Goal: Transaction & Acquisition: Purchase product/service

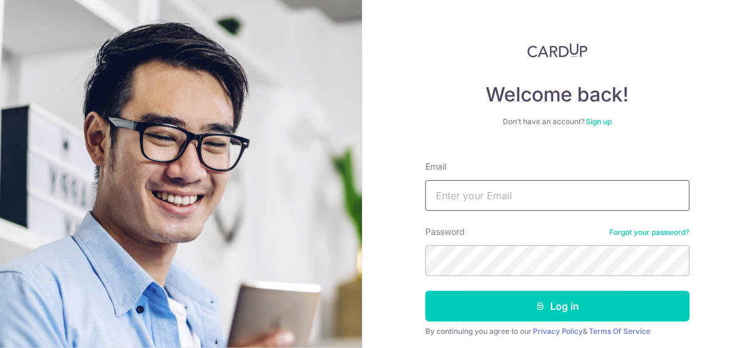
click at [442, 194] on input "Email" at bounding box center [558, 195] width 264 height 31
type input "[EMAIL_ADDRESS][DOMAIN_NAME]"
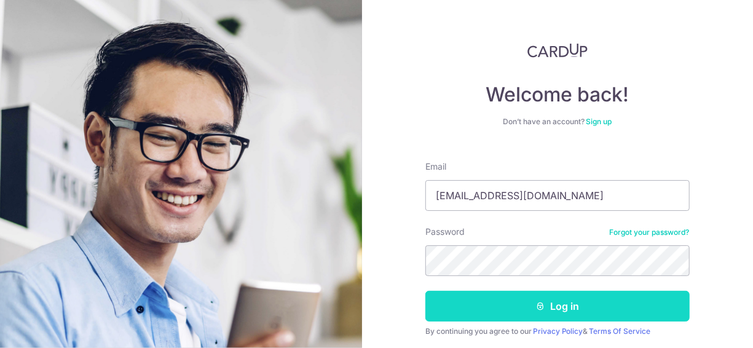
click at [601, 305] on button "Log in" at bounding box center [558, 306] width 264 height 31
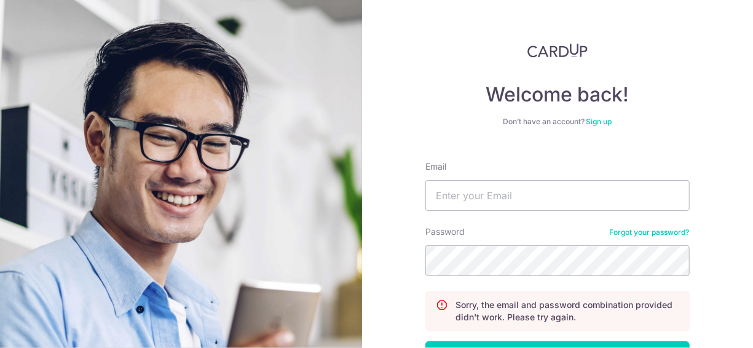
click at [511, 213] on form "Email Password Forgot your password? Sorry, the email and password combination …" at bounding box center [558, 288] width 264 height 275
click at [512, 199] on input "Email" at bounding box center [558, 195] width 264 height 31
type input "[EMAIL_ADDRESS][DOMAIN_NAME]"
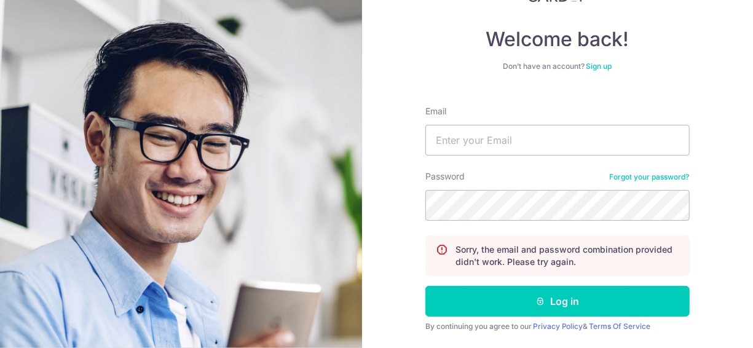
scroll to position [61, 0]
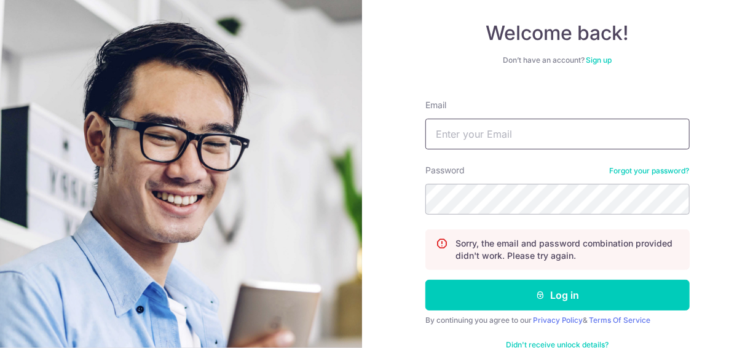
click at [568, 147] on input "Email" at bounding box center [558, 134] width 264 height 31
type input "[EMAIL_ADDRESS][DOMAIN_NAME]"
click at [426, 280] on button "Log in" at bounding box center [558, 295] width 264 height 31
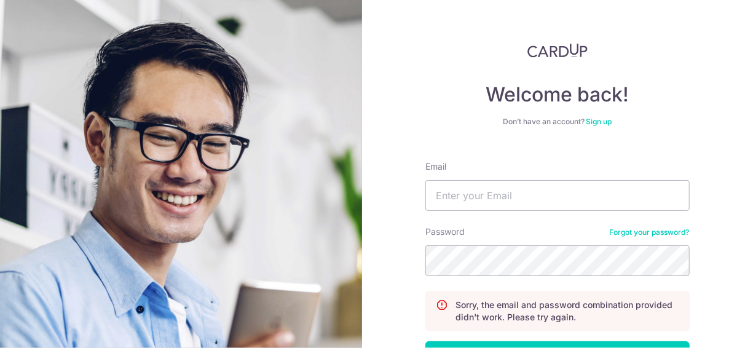
click at [612, 236] on link "Forgot your password?" at bounding box center [650, 233] width 80 height 10
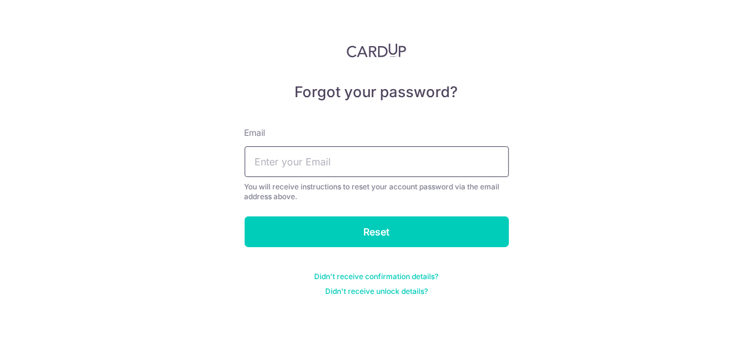
click at [360, 167] on input "text" at bounding box center [377, 161] width 264 height 31
type input "[EMAIL_ADDRESS][DOMAIN_NAME]"
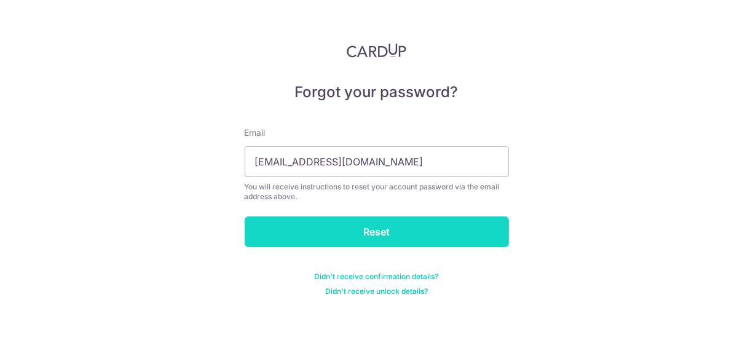
click at [328, 239] on input "Reset" at bounding box center [377, 231] width 264 height 31
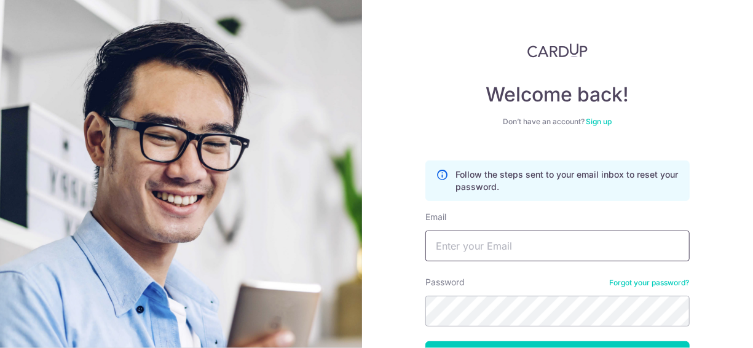
click at [450, 245] on input "Email" at bounding box center [558, 246] width 264 height 31
type input "[EMAIL_ADDRESS][DOMAIN_NAME]"
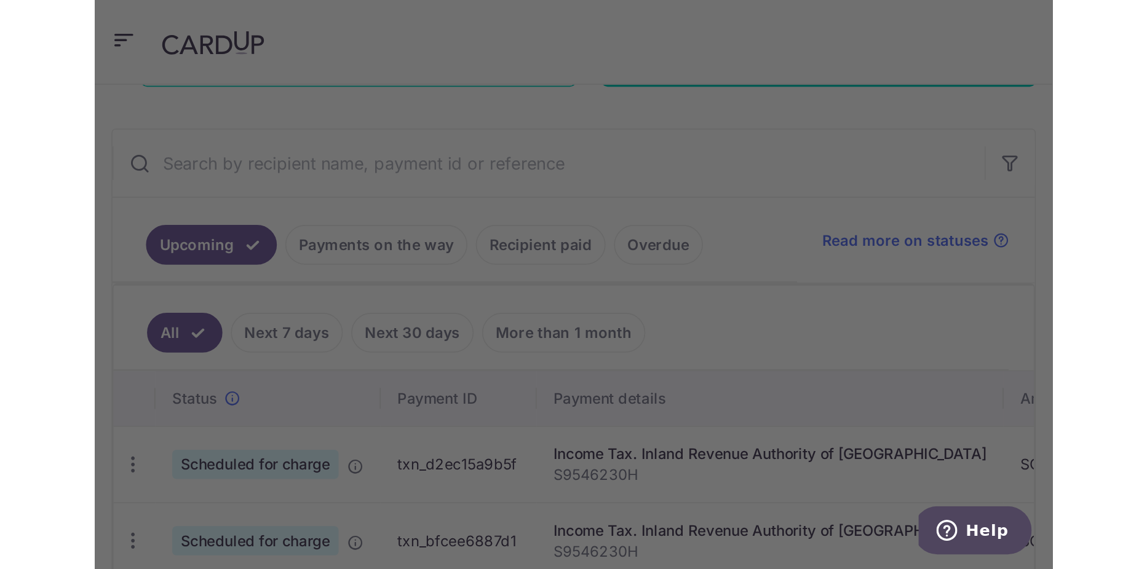
scroll to position [89, 0]
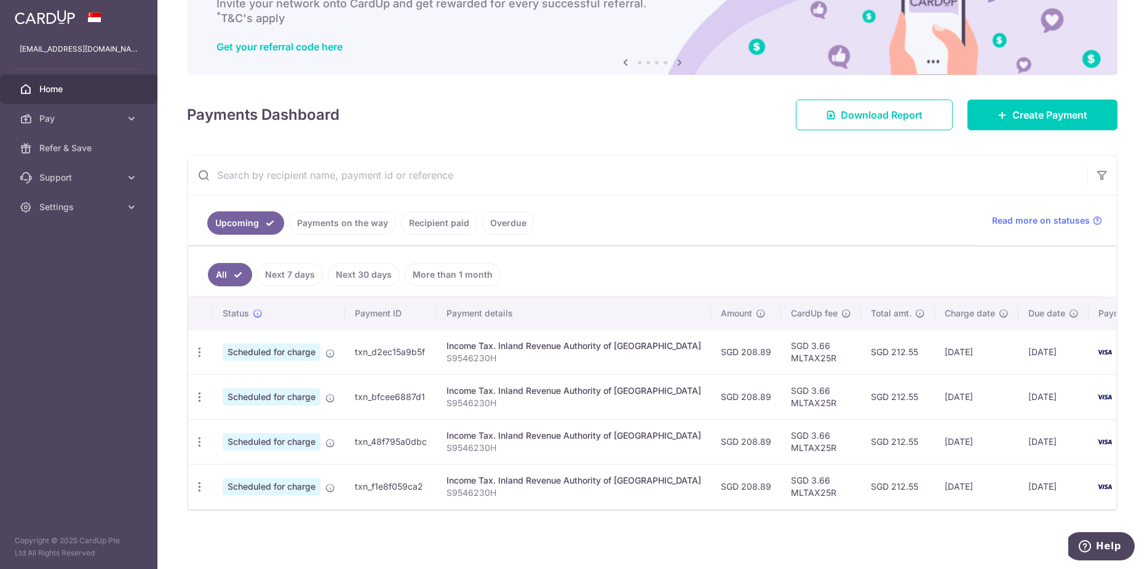
click at [458, 220] on link "Recipient paid" at bounding box center [439, 223] width 76 height 23
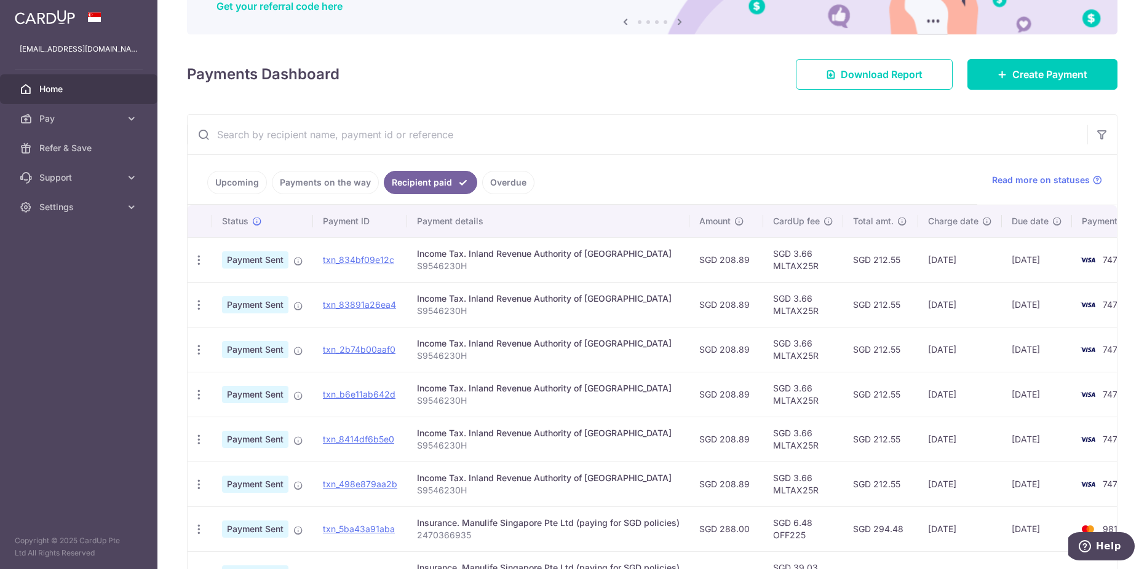
click at [469, 266] on p "S9546230H" at bounding box center [548, 266] width 263 height 12
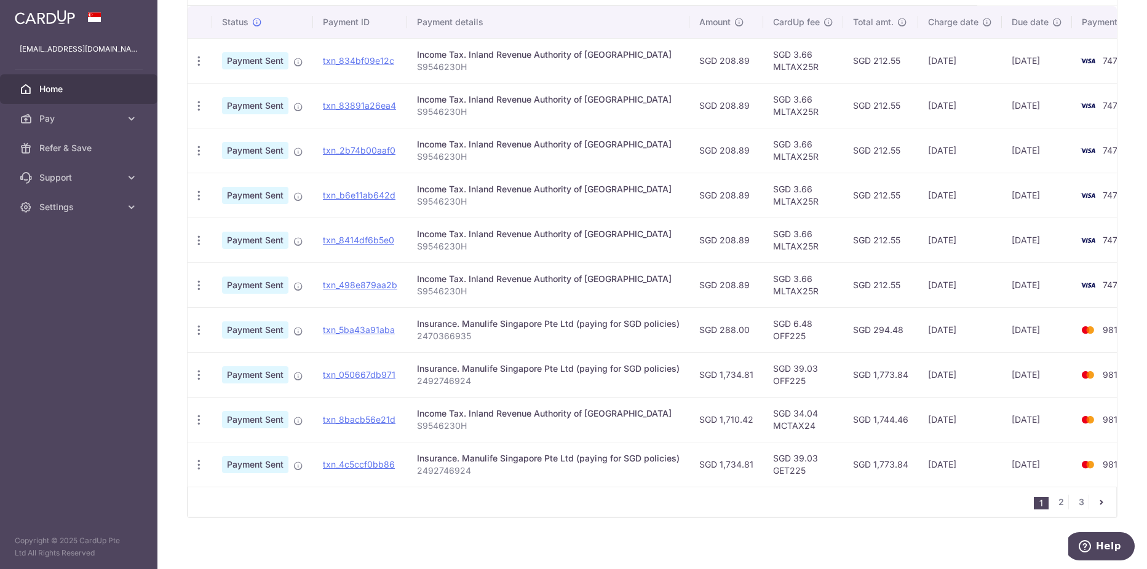
scroll to position [335, 0]
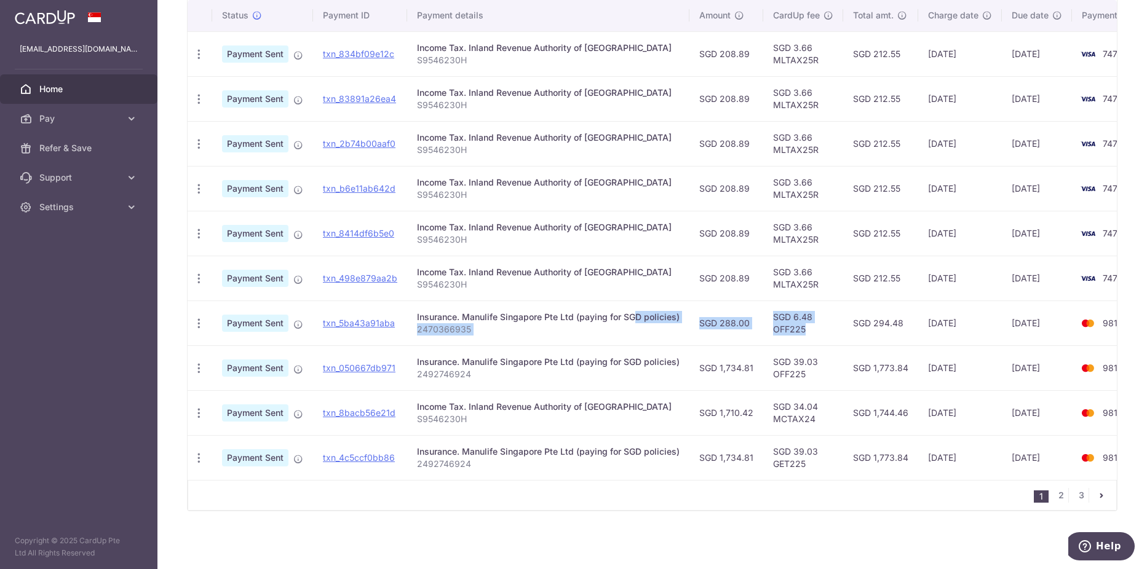
drag, startPoint x: 594, startPoint y: 309, endPoint x: 834, endPoint y: 326, distance: 240.5
click at [753, 326] on tr "PDF Receipt Payment Sent txn_5ba43a91aba Insurance. Manulife Singapore Pte Ltd …" at bounding box center [677, 323] width 978 height 45
click at [753, 326] on td "SGD 6.48 OFF225" at bounding box center [803, 323] width 80 height 45
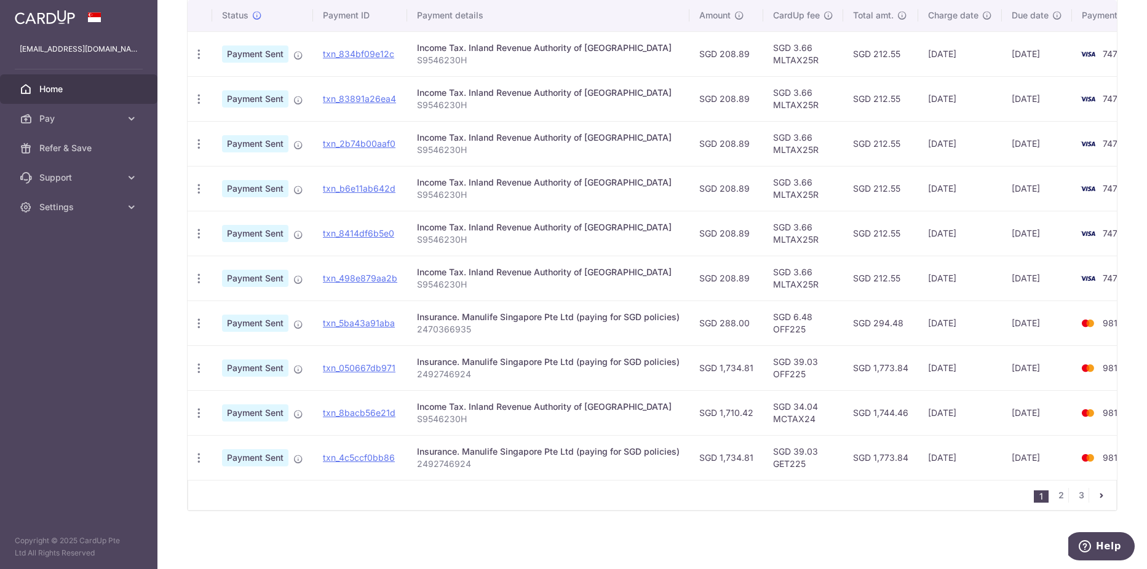
drag, startPoint x: 834, startPoint y: 326, endPoint x: 718, endPoint y: 322, distance: 116.3
click at [718, 322] on td "SGD 288.00" at bounding box center [726, 323] width 74 height 45
click at [713, 323] on td "SGD 288.00" at bounding box center [726, 323] width 74 height 45
drag, startPoint x: 713, startPoint y: 323, endPoint x: 578, endPoint y: 314, distance: 135.6
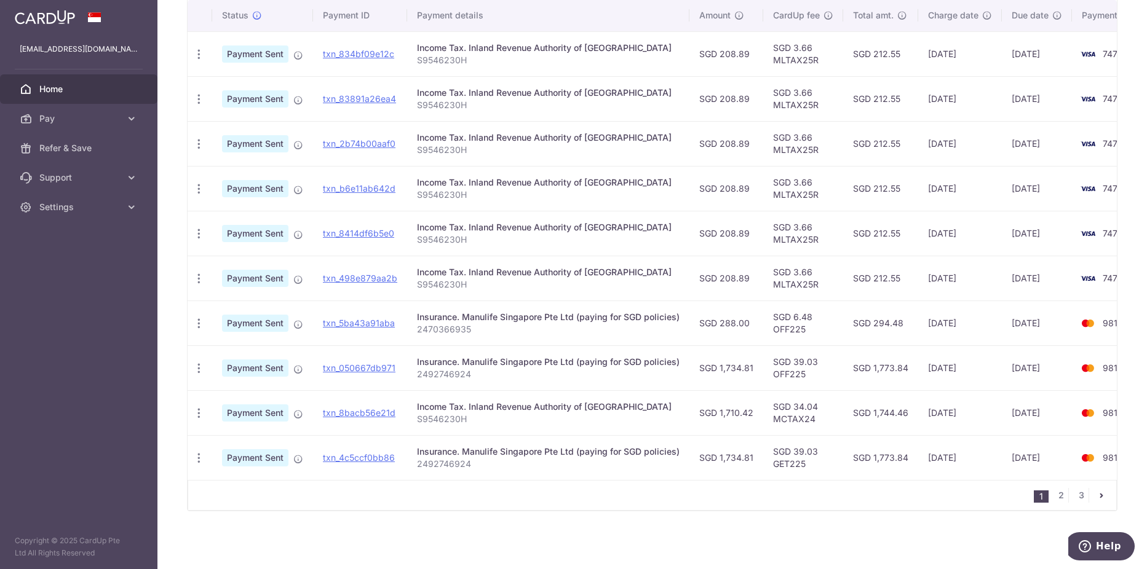
click at [578, 314] on div "Insurance. Manulife Singapore Pte Ltd (paying for SGD policies)" at bounding box center [548, 317] width 263 height 12
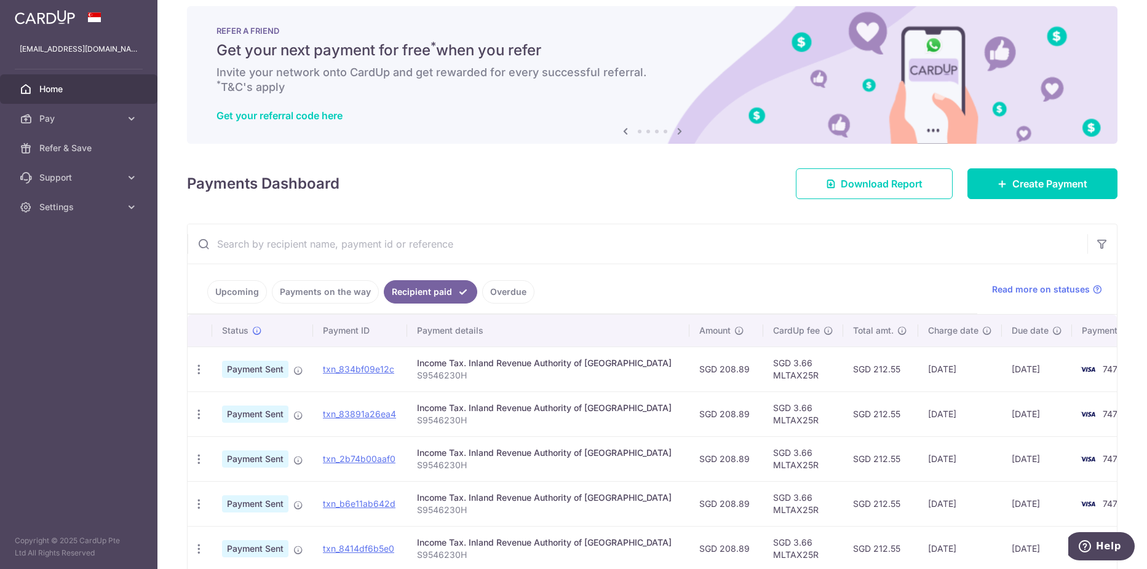
scroll to position [0, 0]
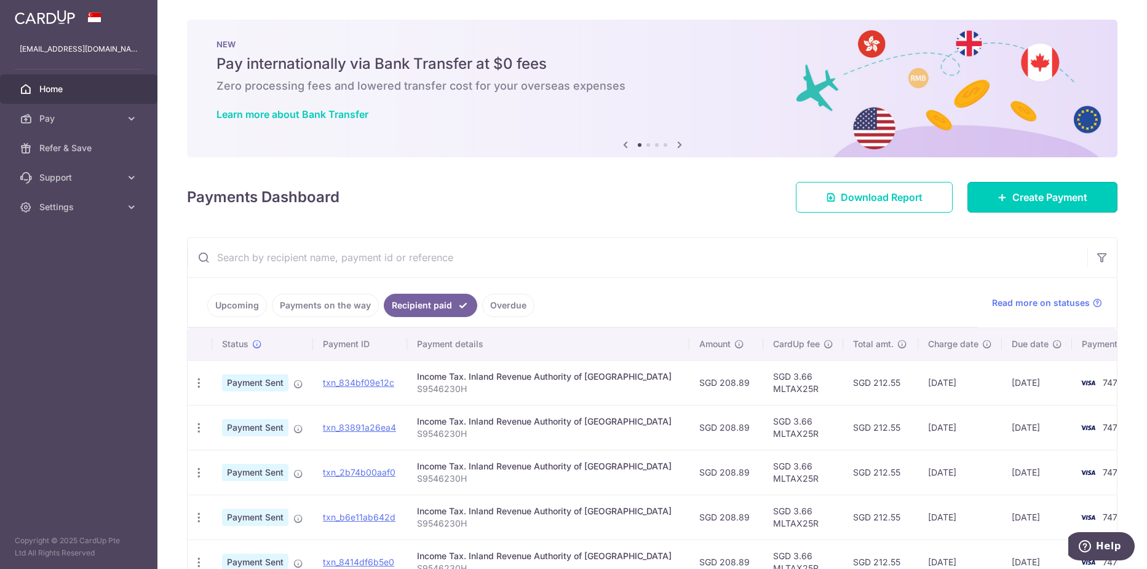
drag, startPoint x: 1046, startPoint y: 195, endPoint x: 881, endPoint y: 237, distance: 170.8
click at [753, 195] on span "Create Payment" at bounding box center [1049, 197] width 75 height 15
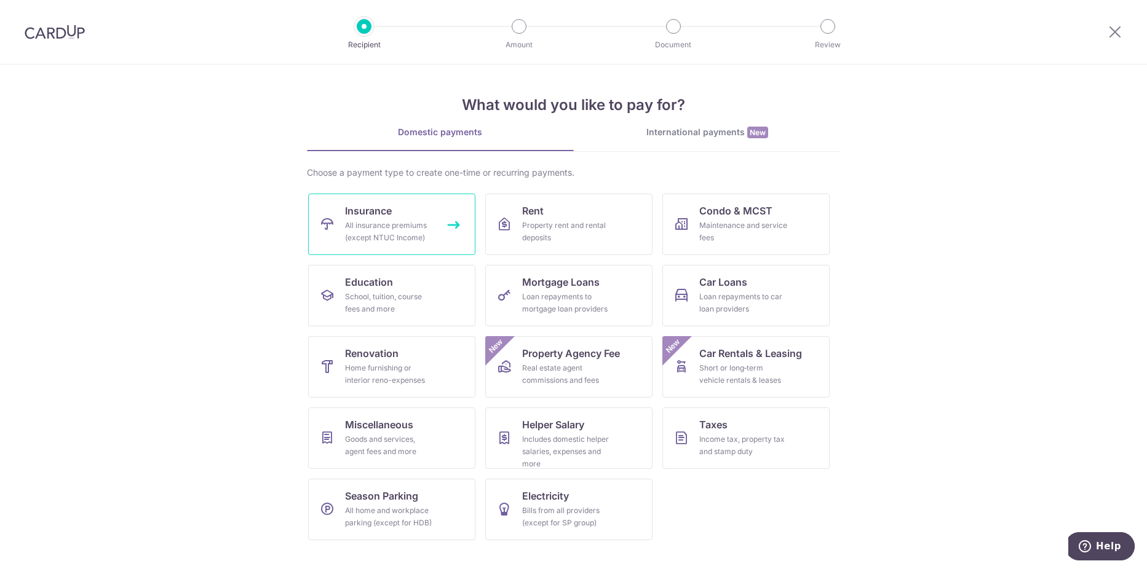
click at [393, 217] on link "Insurance All insurance premiums (except NTUC Income)" at bounding box center [391, 224] width 167 height 61
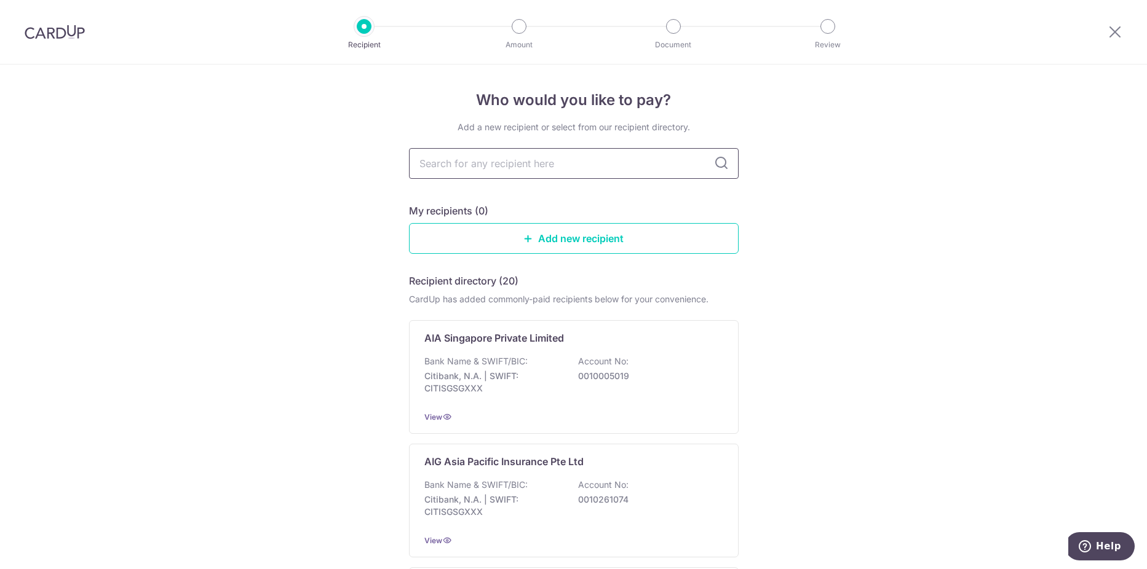
click at [512, 159] on input "text" at bounding box center [574, 163] width 330 height 31
type input "manulife"
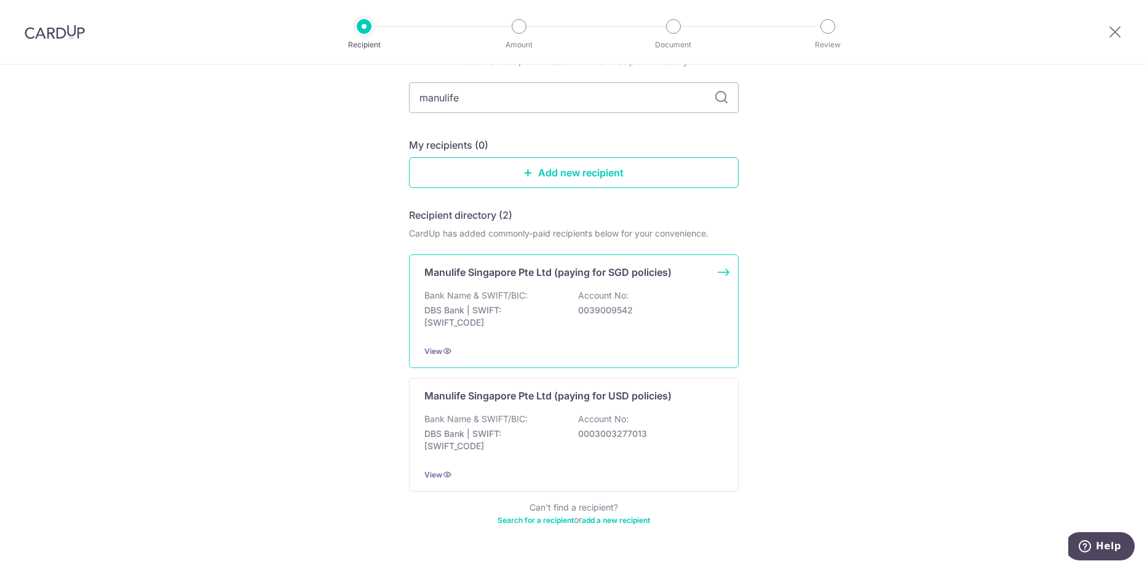
scroll to position [95, 0]
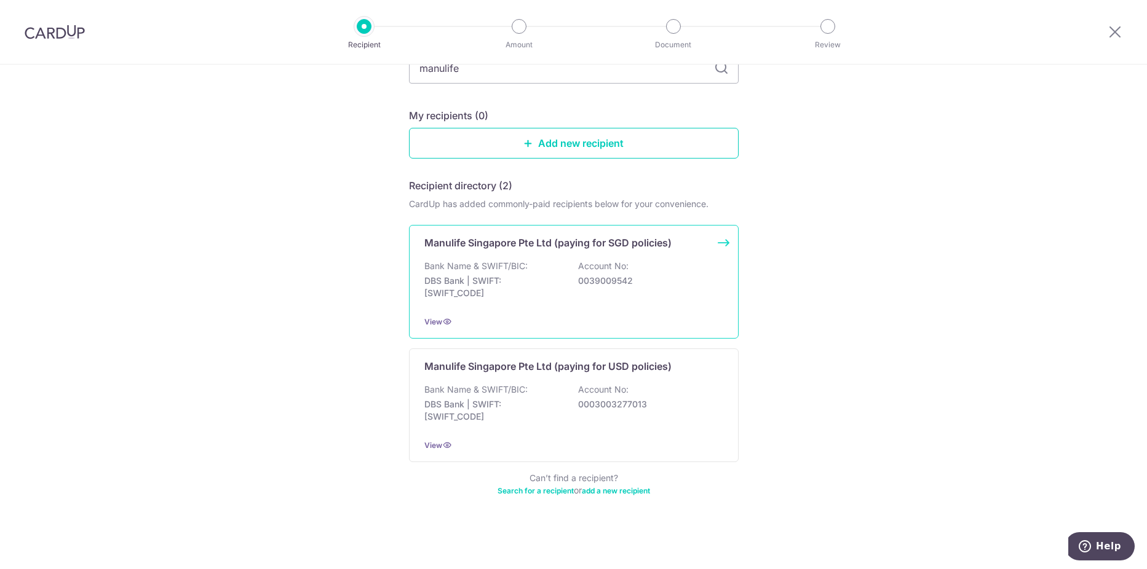
click at [477, 294] on p "DBS Bank | SWIFT: DBSSSGSGXXX" at bounding box center [493, 287] width 138 height 25
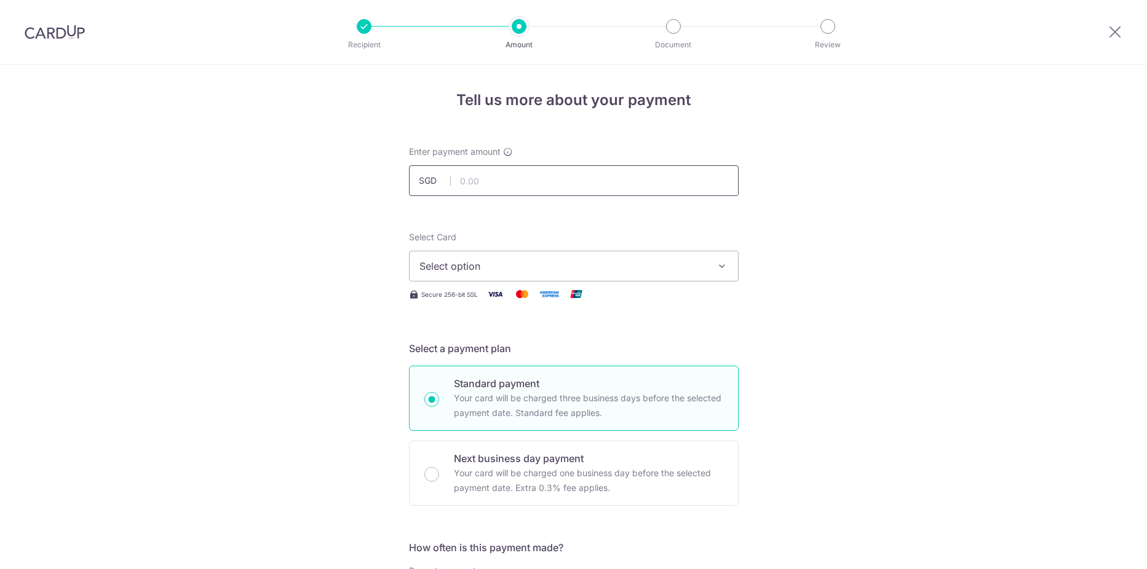
click at [502, 171] on input "text" at bounding box center [574, 180] width 330 height 31
type input "450.00"
click at [453, 293] on span "Secure 256-bit SSL" at bounding box center [449, 295] width 57 height 10
click at [454, 276] on button "Select option" at bounding box center [574, 266] width 330 height 31
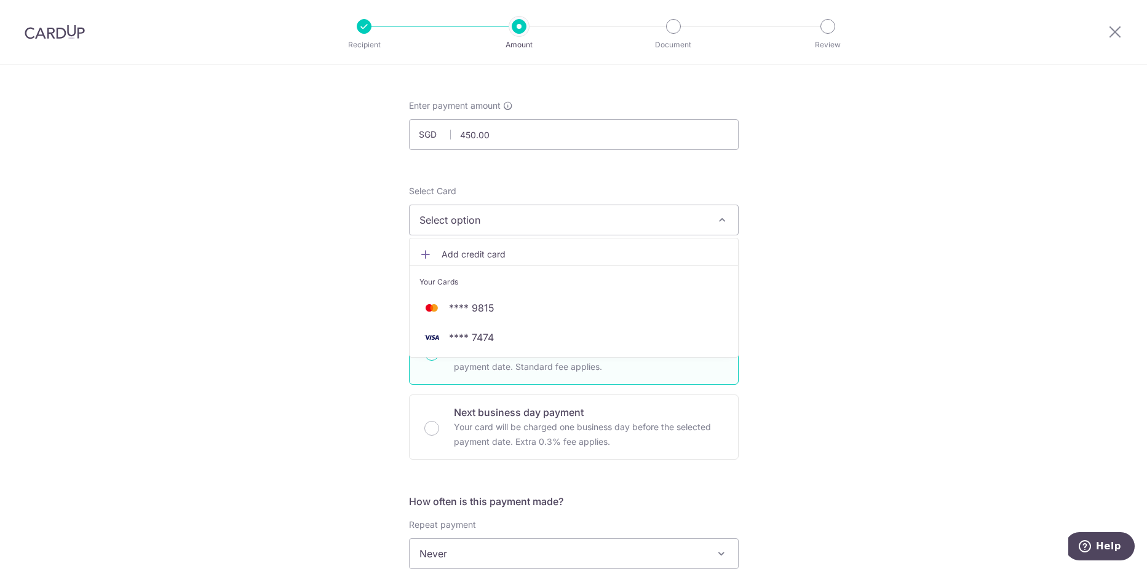
scroll to position [123, 0]
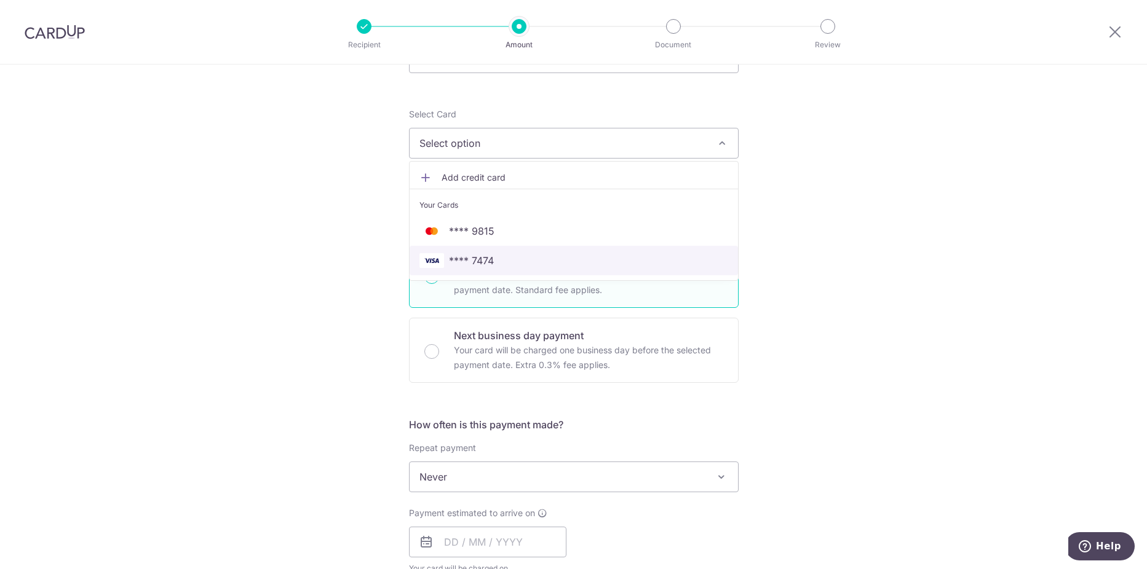
drag, startPoint x: 477, startPoint y: 257, endPoint x: 486, endPoint y: 268, distance: 13.9
click at [477, 257] on span "**** 7474" at bounding box center [471, 260] width 45 height 15
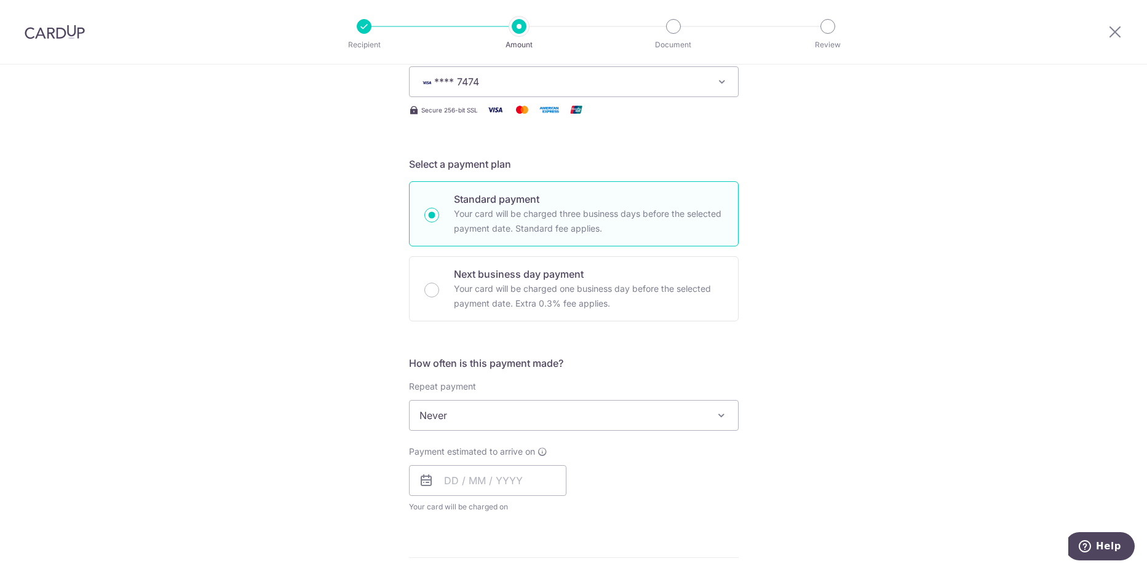
click at [812, 299] on div "Tell us more about your payment Enter payment amount SGD 450.00 450.00 Select C…" at bounding box center [573, 436] width 1147 height 1112
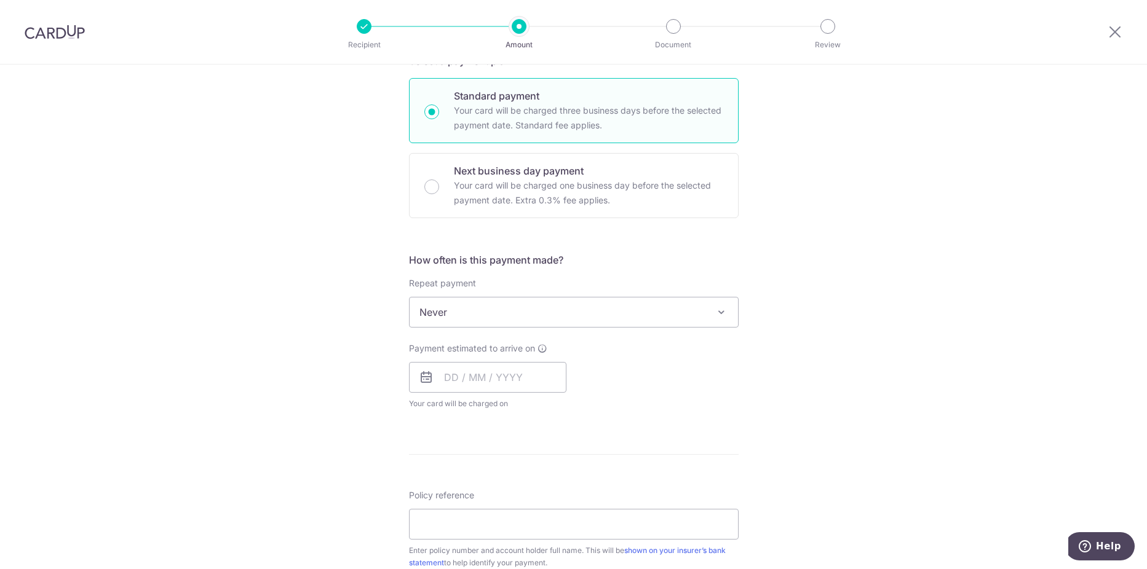
scroll to position [307, 0]
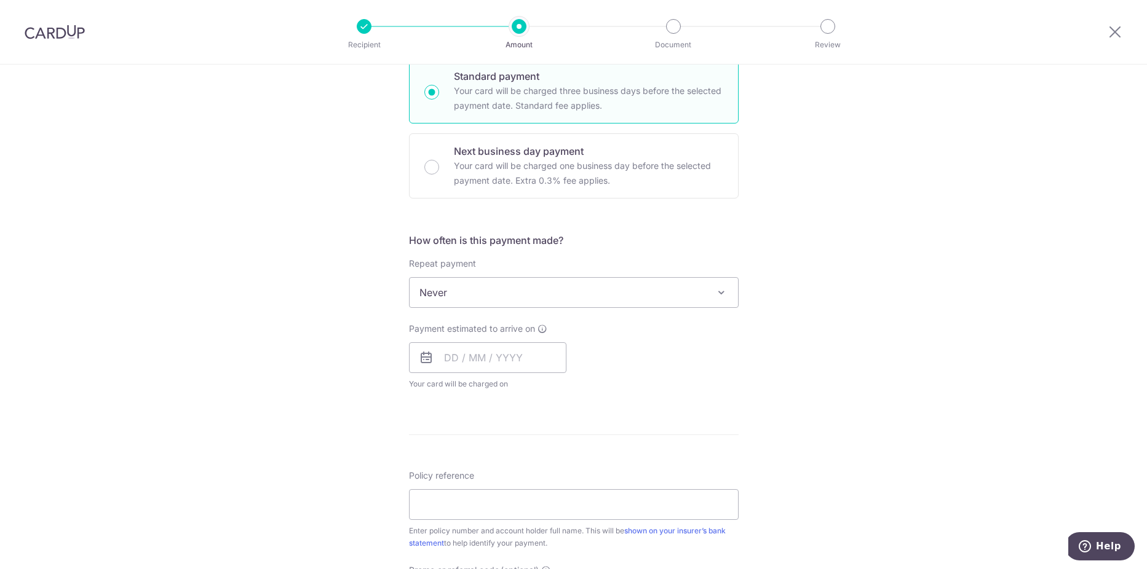
click at [585, 303] on span "Never" at bounding box center [574, 293] width 328 height 30
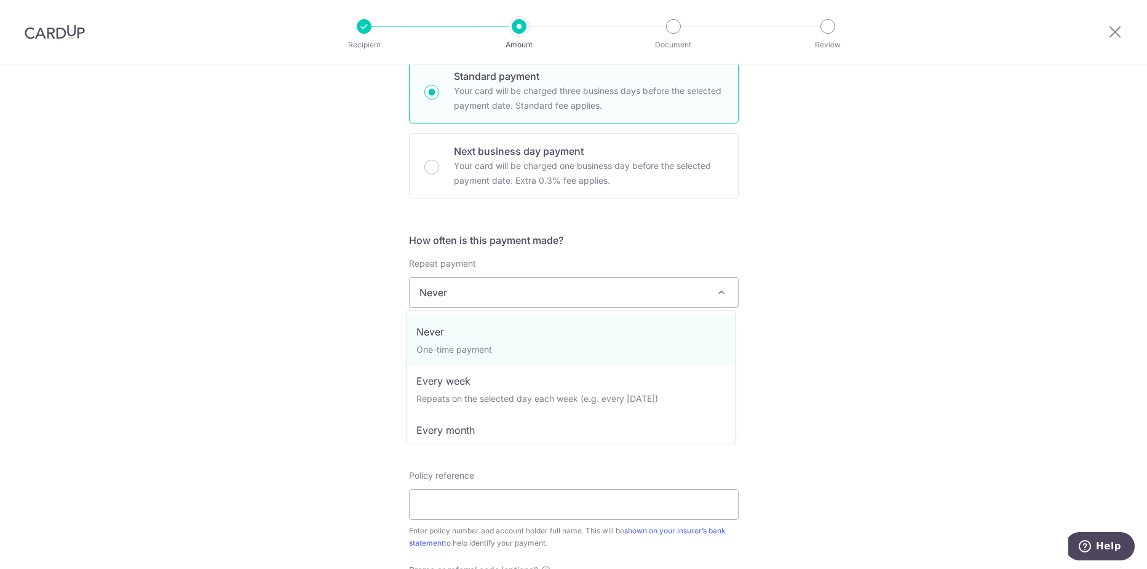
click at [86, 286] on div "Tell us more about your payment Enter payment amount SGD 450.00 450.00 Select C…" at bounding box center [573, 313] width 1147 height 1112
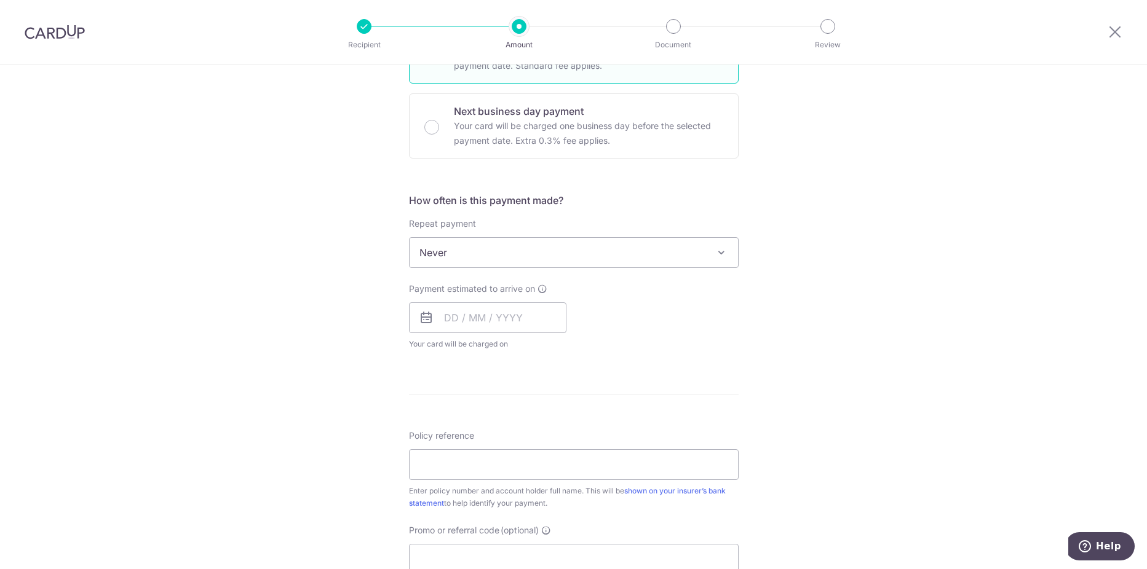
scroll to position [369, 0]
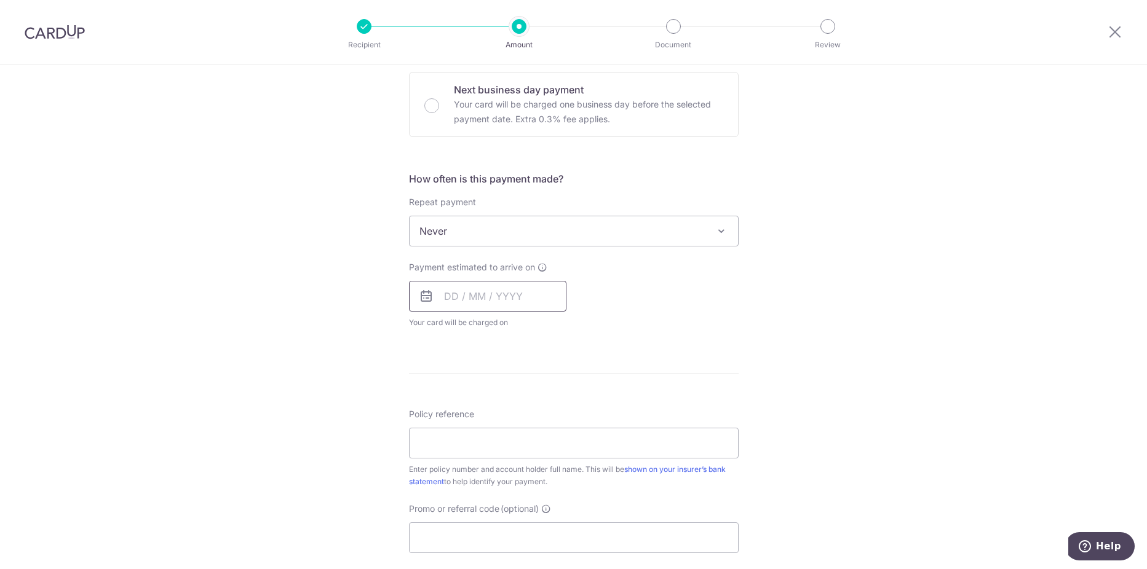
click at [467, 311] on input "text" at bounding box center [487, 296] width 157 height 31
click at [486, 454] on link "21" at bounding box center [484, 458] width 20 height 20
type input "21/10/2025"
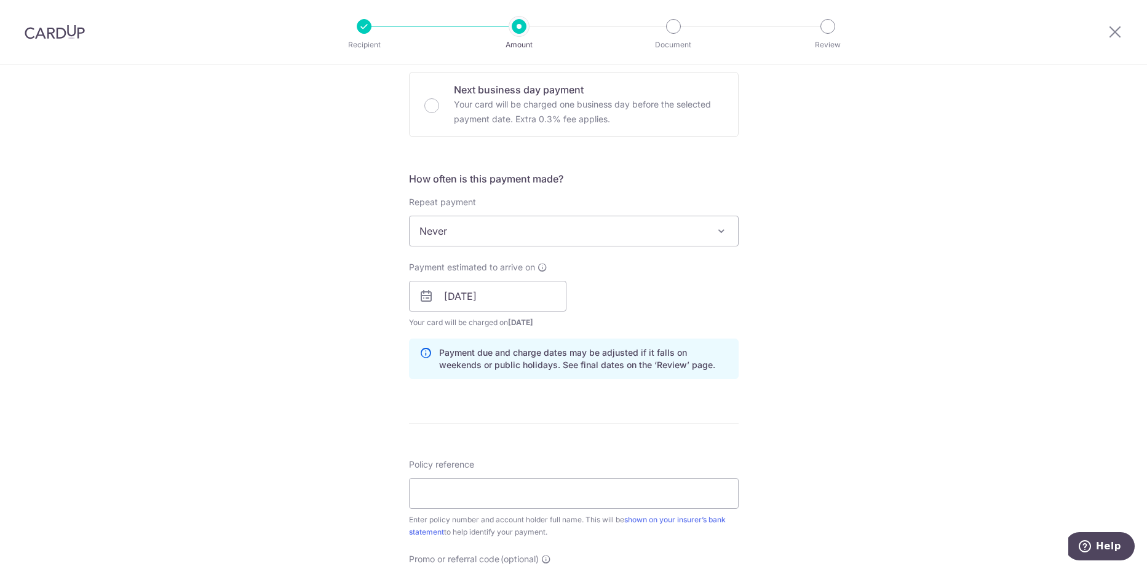
click at [494, 218] on span "Never" at bounding box center [574, 231] width 328 height 30
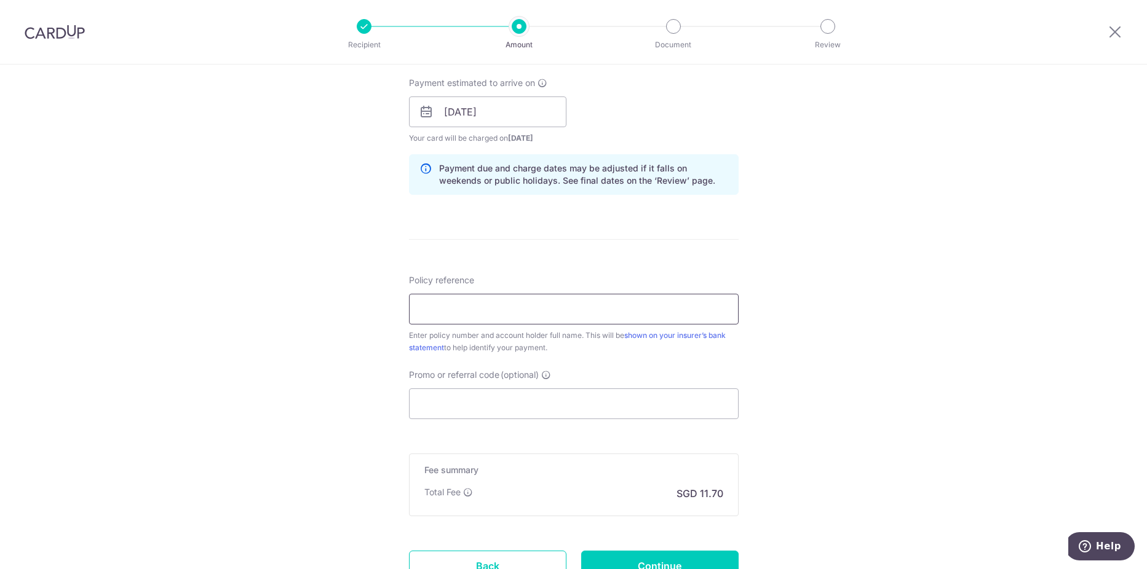
click at [478, 307] on input "Policy reference" at bounding box center [574, 309] width 330 height 31
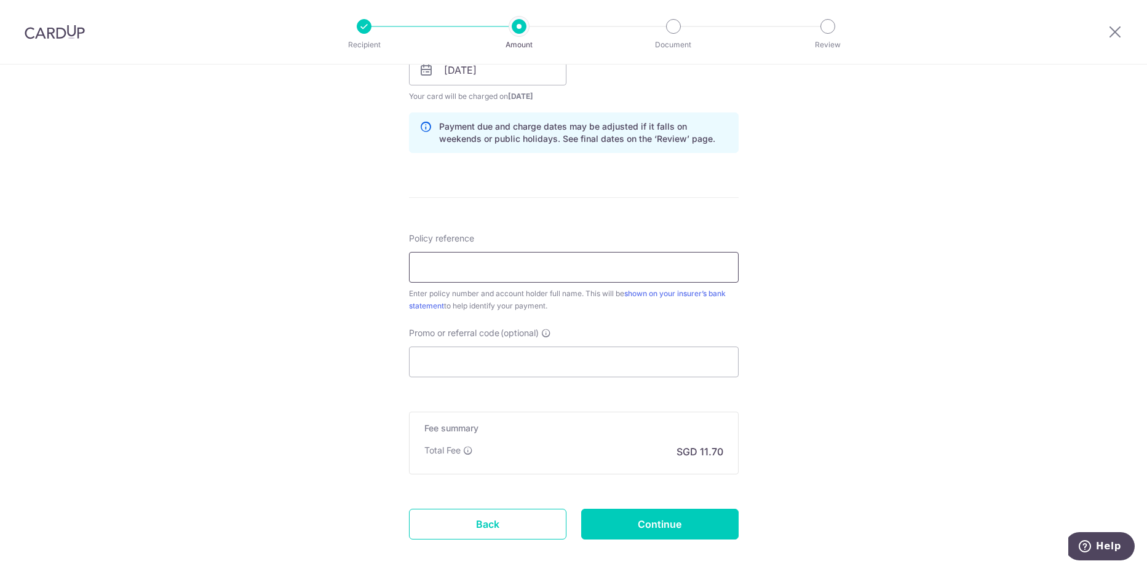
scroll to position [615, 0]
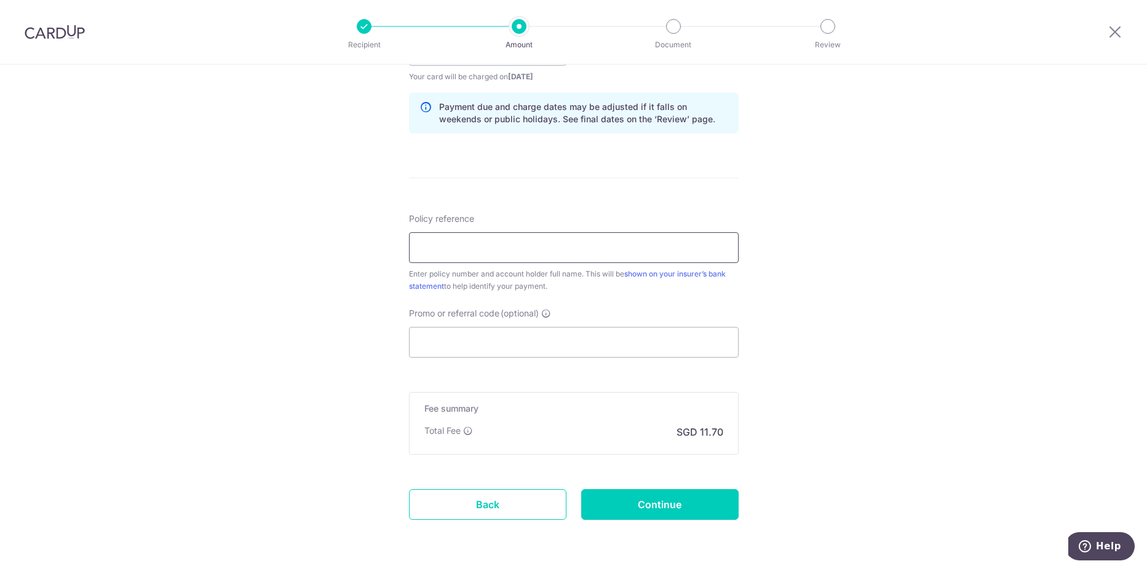
click at [445, 248] on input "Policy reference" at bounding box center [574, 247] width 330 height 31
click at [509, 247] on input "Policy reference" at bounding box center [574, 247] width 330 height 31
paste input "2494250974"
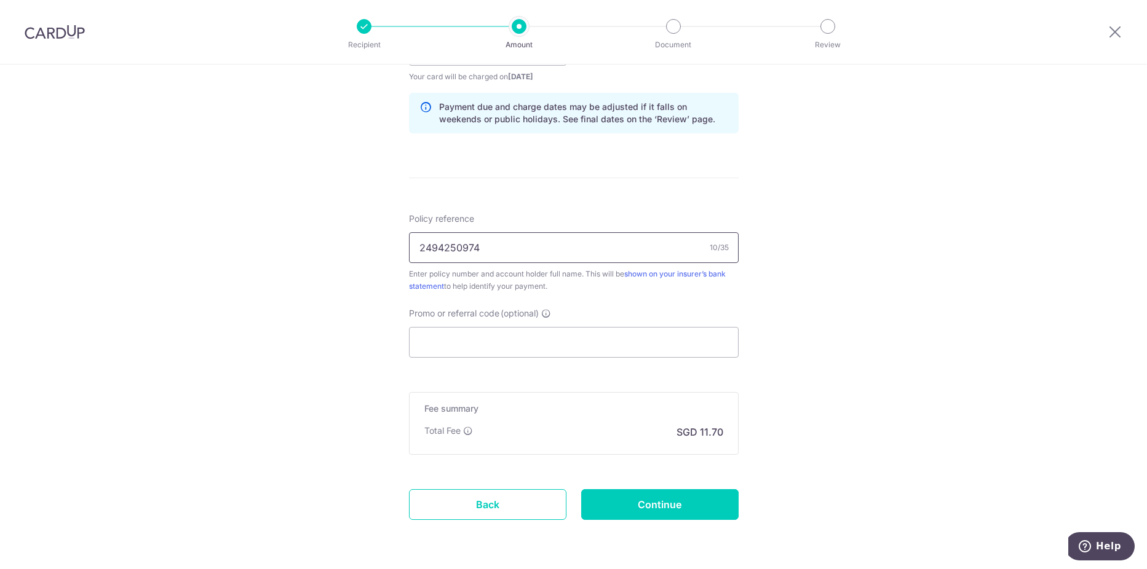
scroll to position [658, 0]
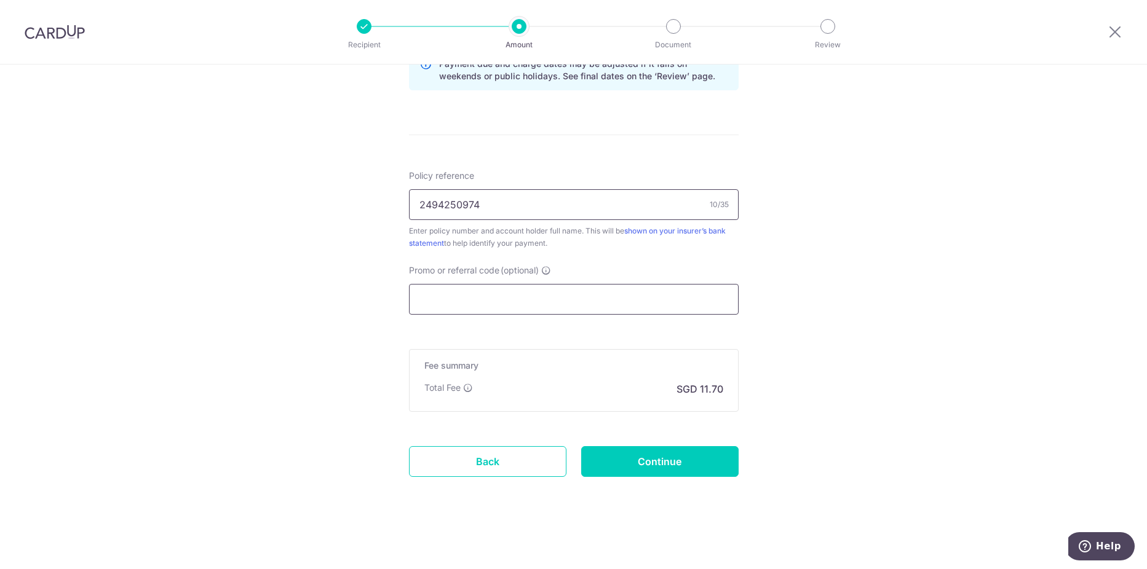
type input "2494250974"
click at [505, 296] on input "Promo or referral code (optional)" at bounding box center [574, 299] width 330 height 31
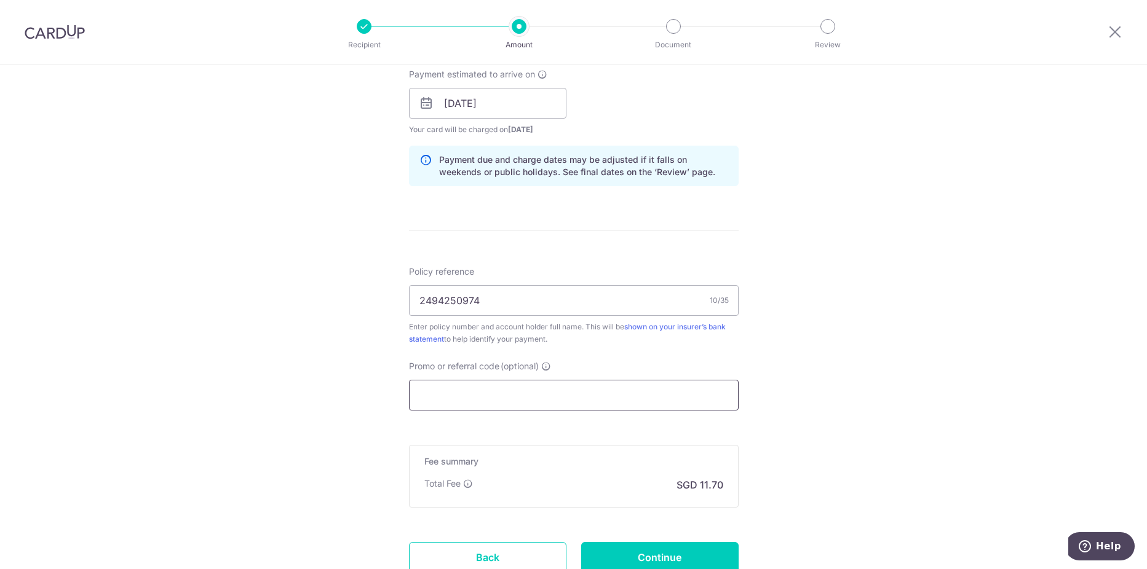
scroll to position [597, 0]
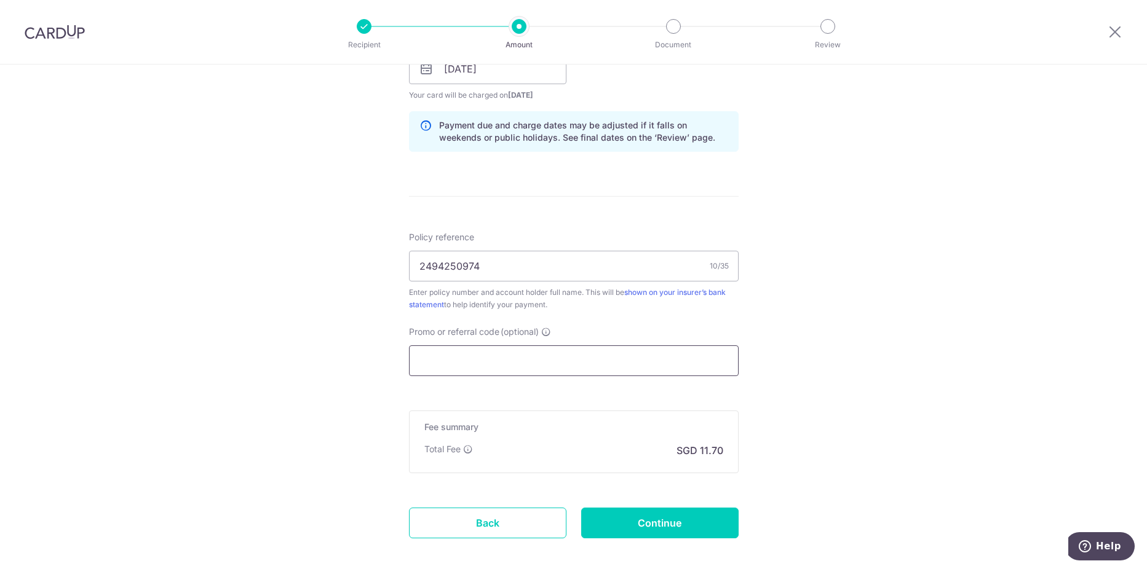
paste input "OFF225"
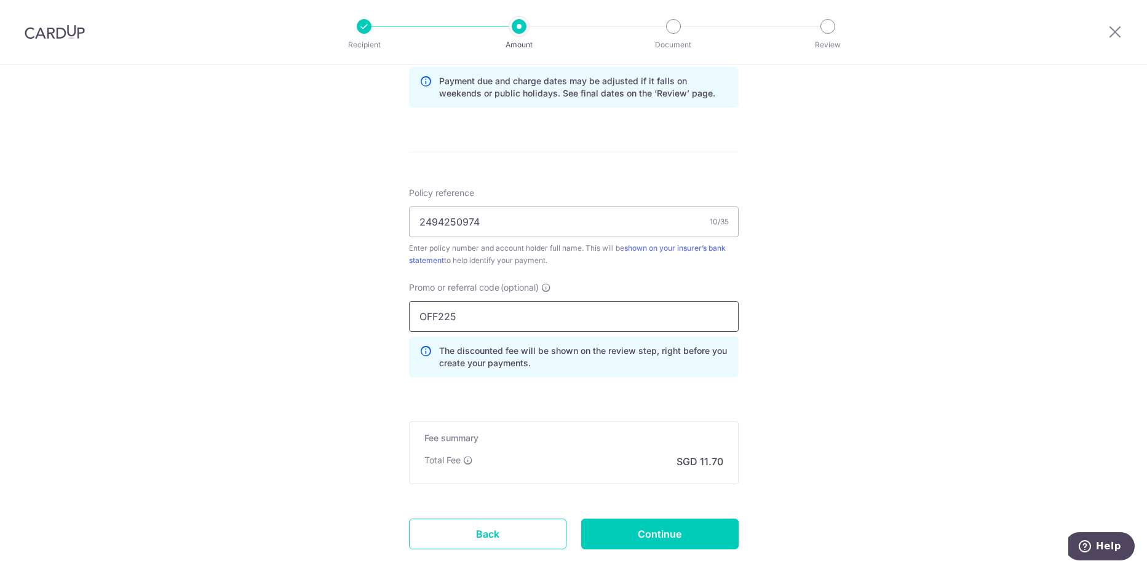
scroll to position [713, 0]
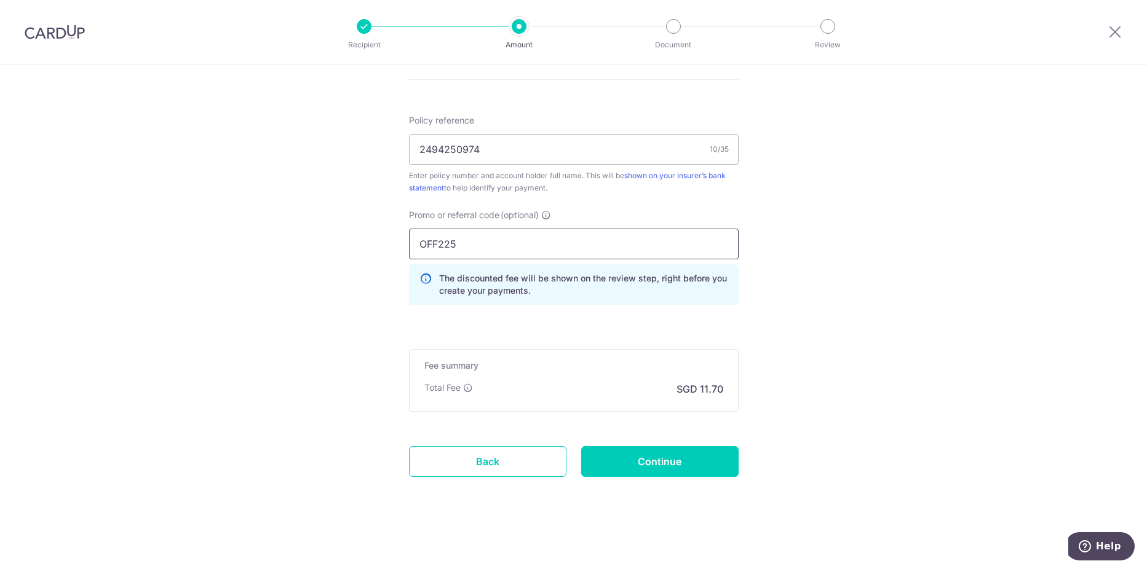
type input "OFF225"
click at [485, 254] on input "OFF225" at bounding box center [574, 244] width 330 height 31
click at [667, 466] on input "Continue" at bounding box center [659, 461] width 157 height 31
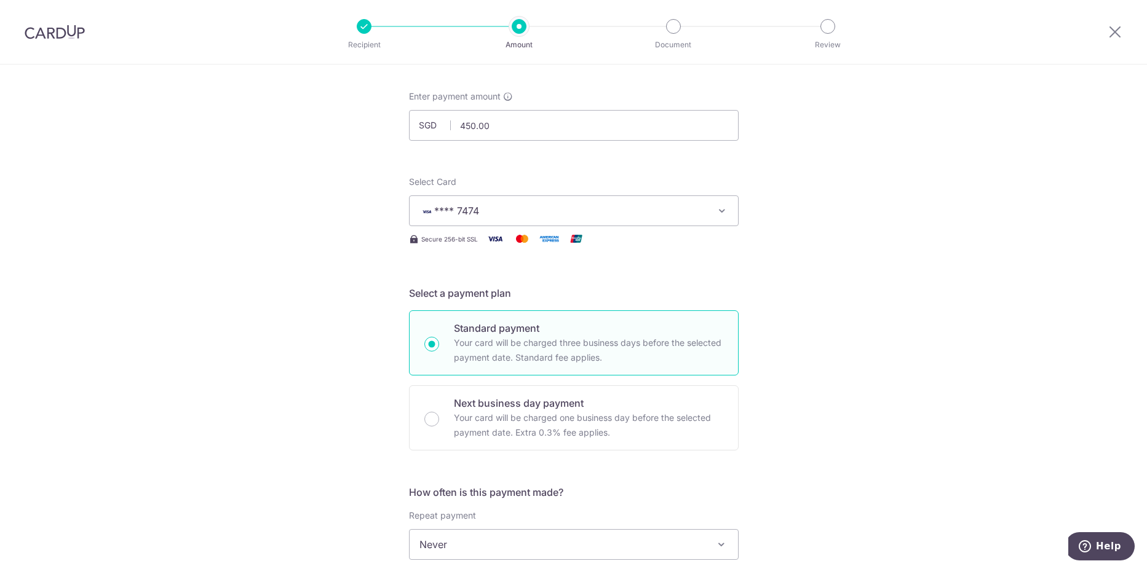
scroll to position [0, 0]
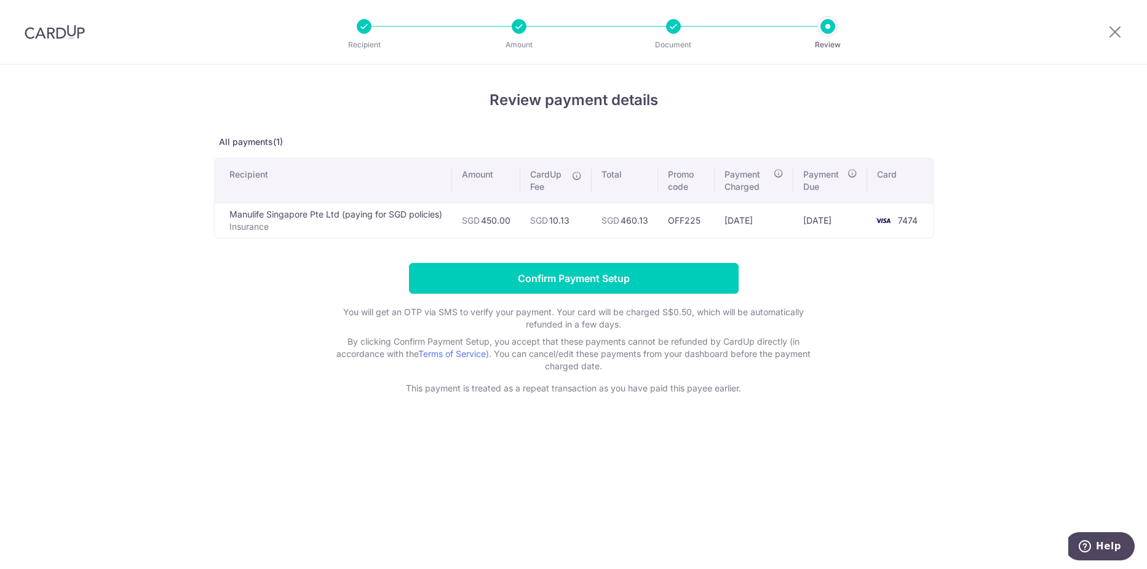
click at [644, 221] on td "SGD 460.13" at bounding box center [625, 220] width 66 height 35
drag, startPoint x: 644, startPoint y: 221, endPoint x: 597, endPoint y: 221, distance: 47.4
click at [597, 221] on td "SGD 460.13" at bounding box center [625, 220] width 66 height 35
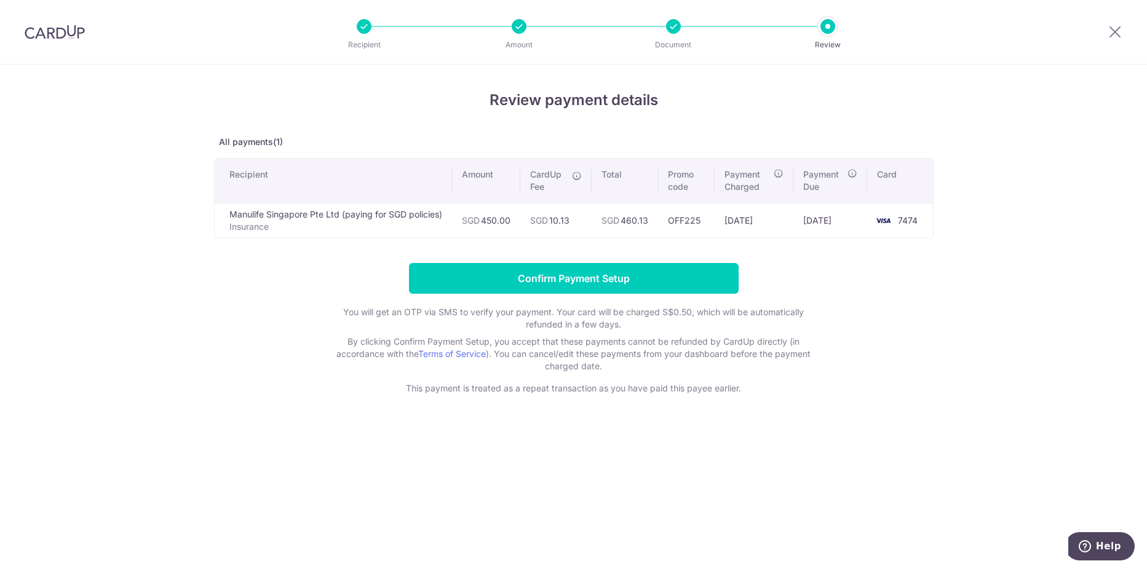
click at [552, 221] on td "SGD 10.13" at bounding box center [555, 220] width 71 height 35
drag, startPoint x: 552, startPoint y: 221, endPoint x: 595, endPoint y: 220, distance: 43.1
click at [595, 220] on td "SGD 460.13" at bounding box center [625, 220] width 66 height 35
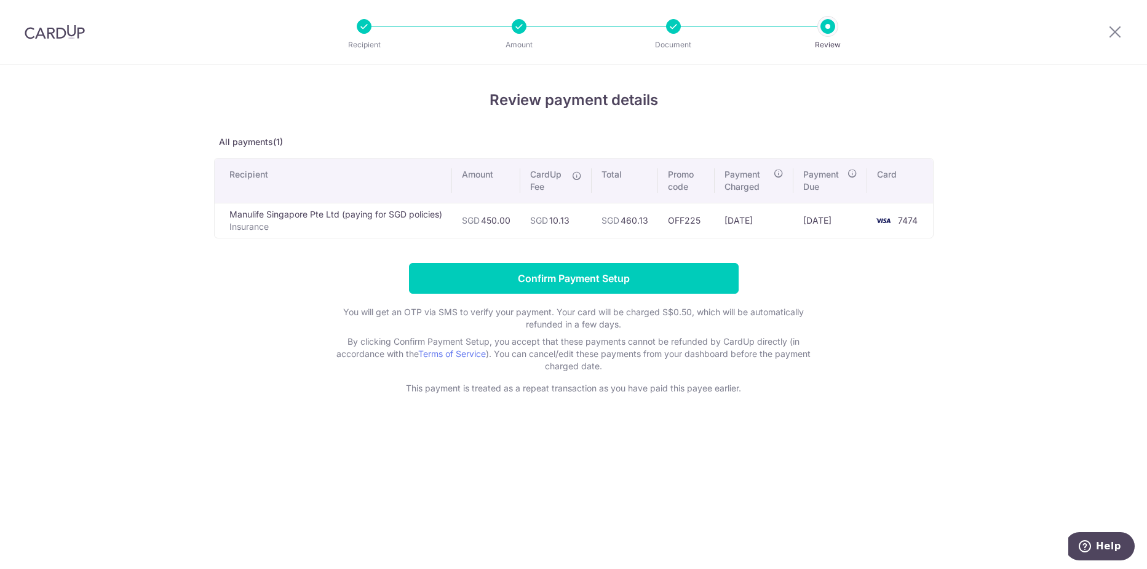
click at [559, 220] on td "SGD 10.13" at bounding box center [555, 220] width 71 height 35
drag, startPoint x: 559, startPoint y: 220, endPoint x: 576, endPoint y: 220, distance: 17.2
click at [576, 220] on td "SGD 10.13" at bounding box center [555, 220] width 71 height 35
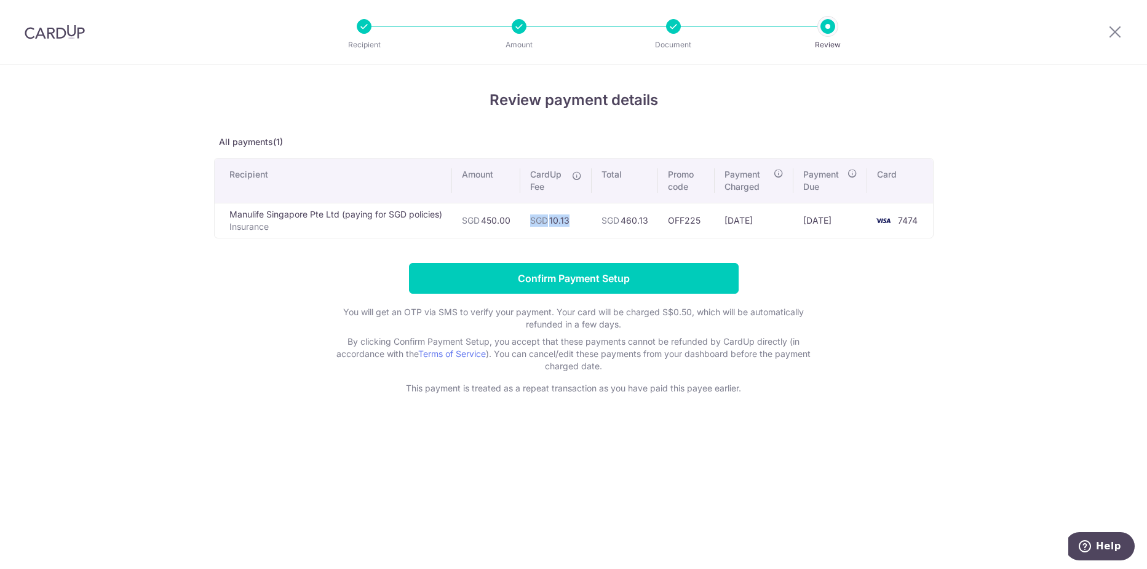
drag, startPoint x: 526, startPoint y: 218, endPoint x: 605, endPoint y: 220, distance: 79.3
click at [605, 220] on tr "Manulife Singapore Pte Ltd (paying for SGD policies) Insurance SGD 450.00 SGD 1…" at bounding box center [574, 220] width 718 height 35
drag, startPoint x: 605, startPoint y: 220, endPoint x: 611, endPoint y: 236, distance: 17.1
click at [605, 220] on span "SGD" at bounding box center [610, 220] width 18 height 10
drag, startPoint x: 609, startPoint y: 221, endPoint x: 520, endPoint y: 222, distance: 88.6
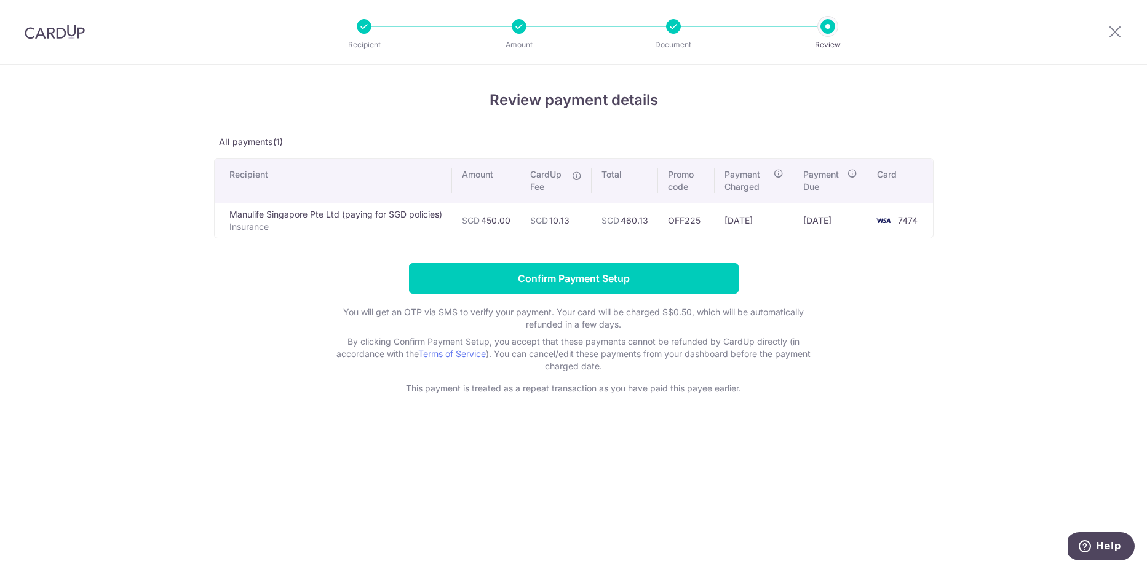
click at [520, 222] on tr "Manulife Singapore Pte Ltd (paying for SGD policies) Insurance SGD 450.00 SGD 1…" at bounding box center [574, 220] width 718 height 35
click at [520, 222] on td "SGD 450.00" at bounding box center [486, 220] width 68 height 35
drag, startPoint x: 520, startPoint y: 222, endPoint x: 594, endPoint y: 221, distance: 73.8
click at [594, 221] on tr "Manulife Singapore Pte Ltd (paying for SGD policies) Insurance SGD 450.00 SGD 1…" at bounding box center [574, 220] width 718 height 35
click at [594, 221] on td "SGD 460.13" at bounding box center [625, 220] width 66 height 35
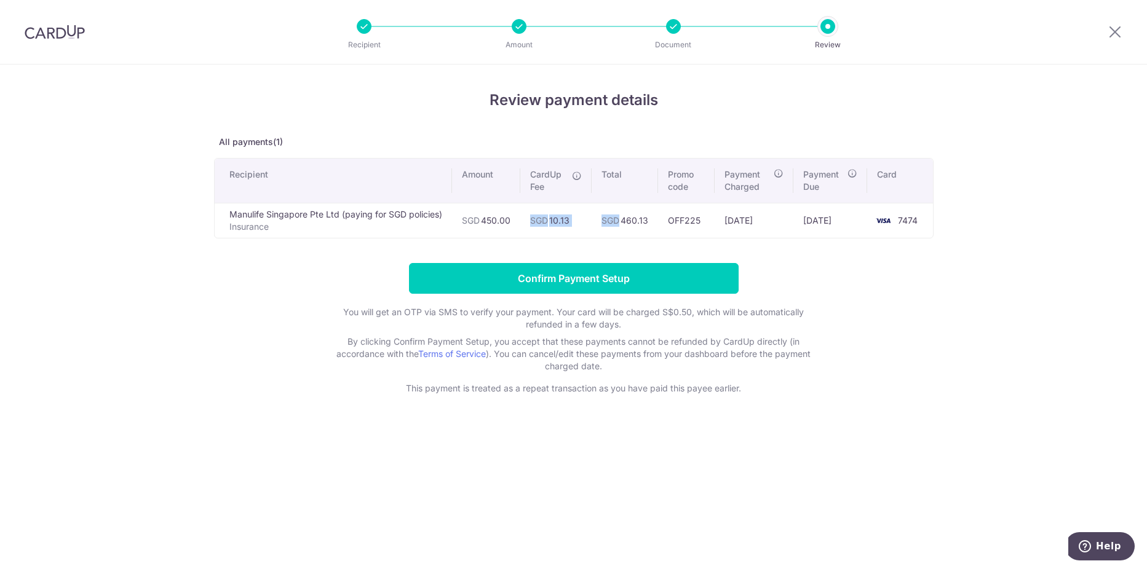
drag, startPoint x: 595, startPoint y: 221, endPoint x: 541, endPoint y: 223, distance: 53.5
click at [541, 223] on tr "Manulife Singapore Pte Ltd (paying for SGD policies) Insurance SGD 450.00 SGD 1…" at bounding box center [574, 220] width 718 height 35
click at [541, 223] on span "SGD" at bounding box center [539, 220] width 18 height 10
click at [564, 215] on td "SGD 10.13" at bounding box center [555, 220] width 71 height 35
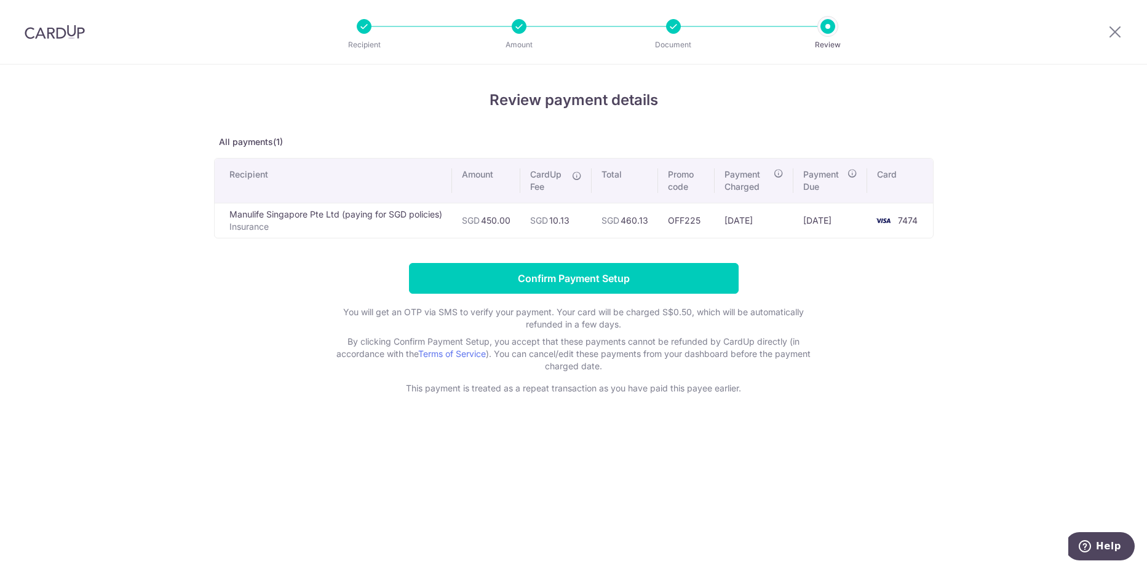
drag, startPoint x: 564, startPoint y: 215, endPoint x: 569, endPoint y: 218, distance: 6.3
click at [569, 218] on td "SGD 10.13" at bounding box center [555, 220] width 71 height 35
click at [480, 220] on td "SGD 450.00" at bounding box center [486, 220] width 68 height 35
click at [750, 370] on p "By clicking Confirm Payment Setup, you accept that these payments cannot be ref…" at bounding box center [574, 354] width 492 height 37
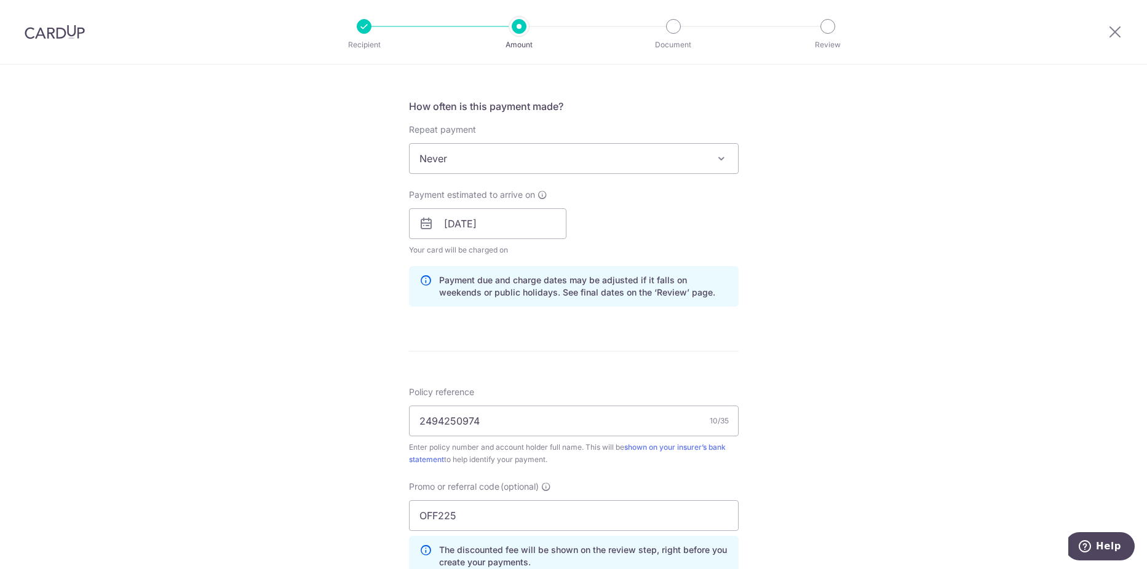
scroll to position [529, 0]
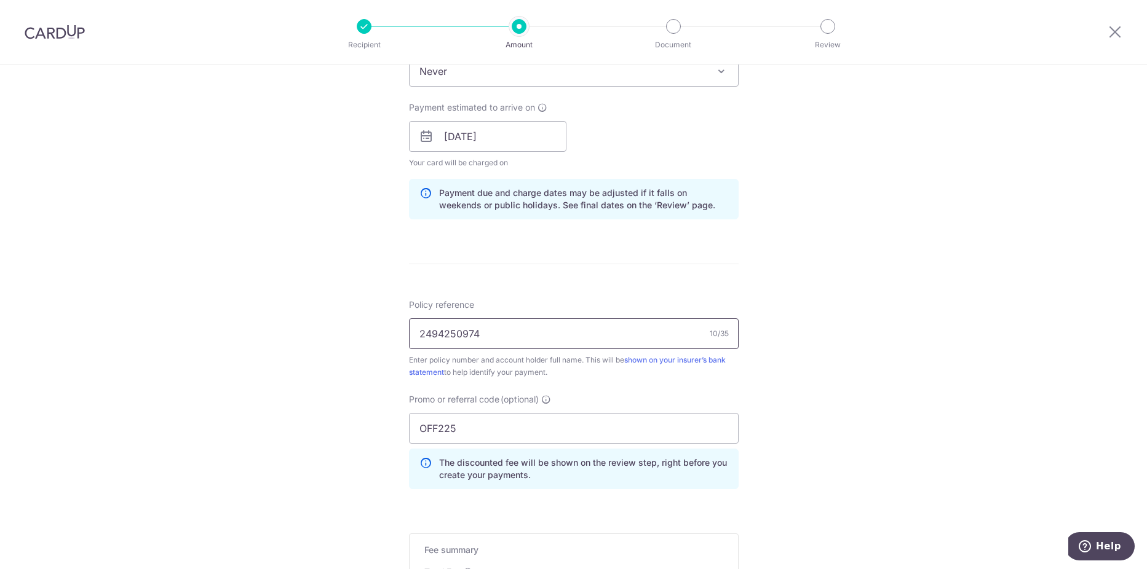
click at [509, 335] on input "2494250974" at bounding box center [574, 334] width 330 height 31
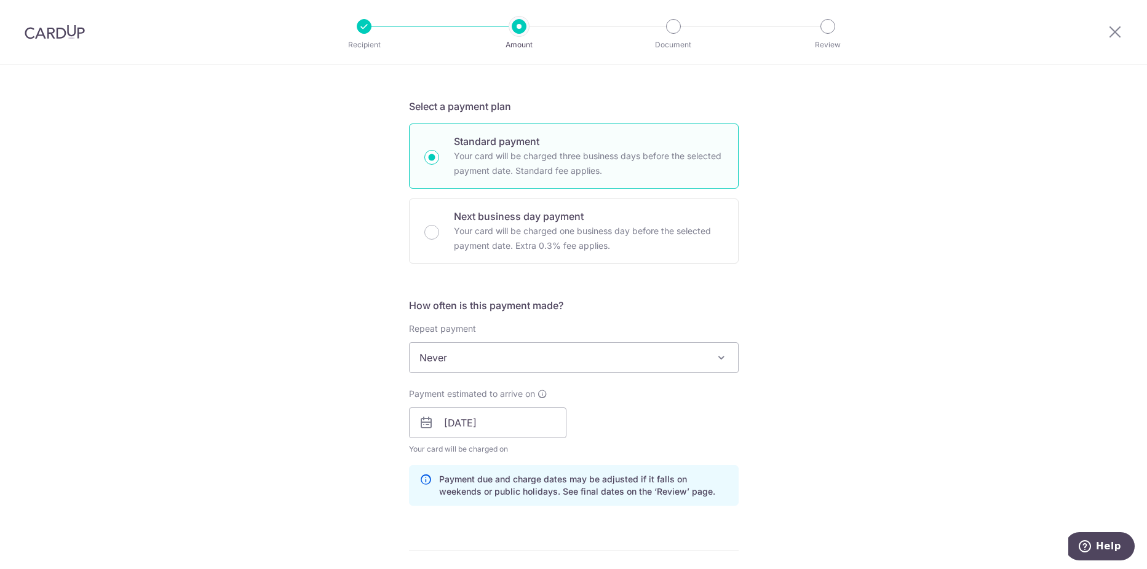
scroll to position [221, 0]
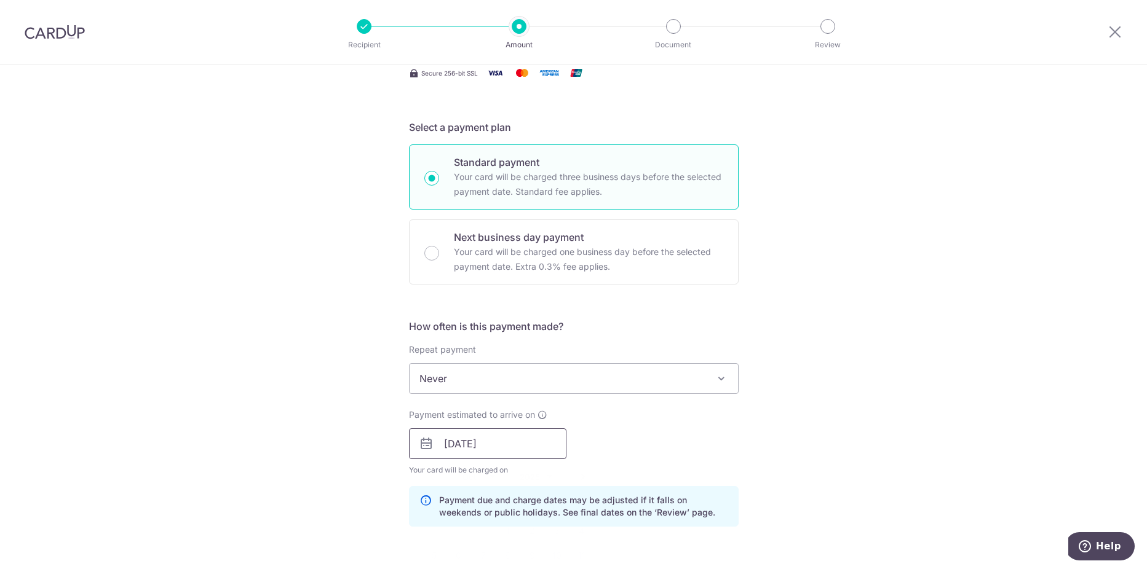
click at [516, 453] on input "[DATE]" at bounding box center [487, 444] width 157 height 31
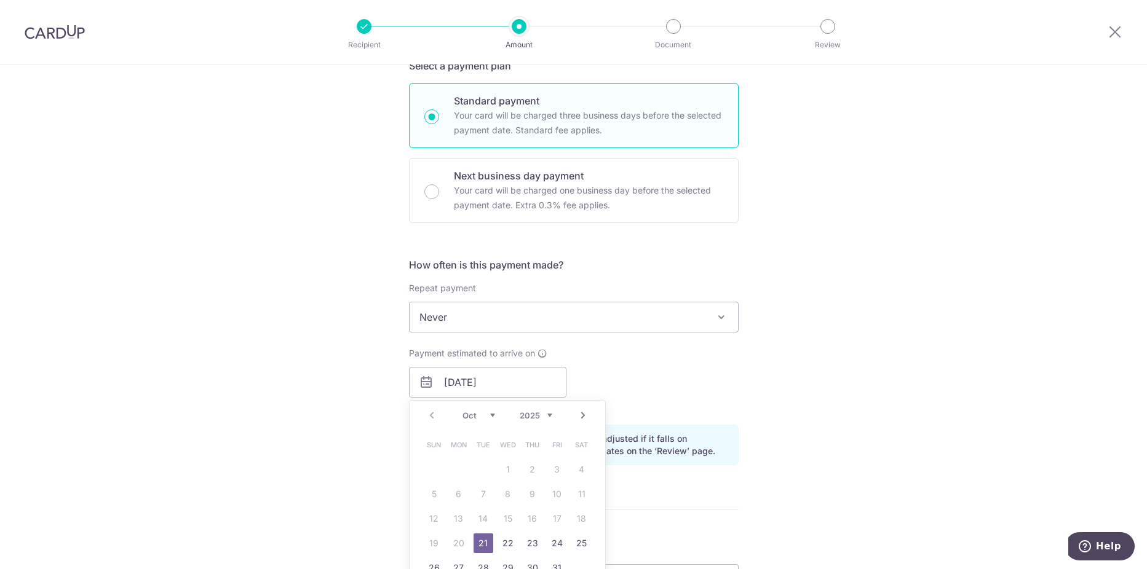
click at [330, 437] on div "Tell us more about your payment Enter payment amount SGD 450.00 450.00 Select C…" at bounding box center [573, 391] width 1147 height 1218
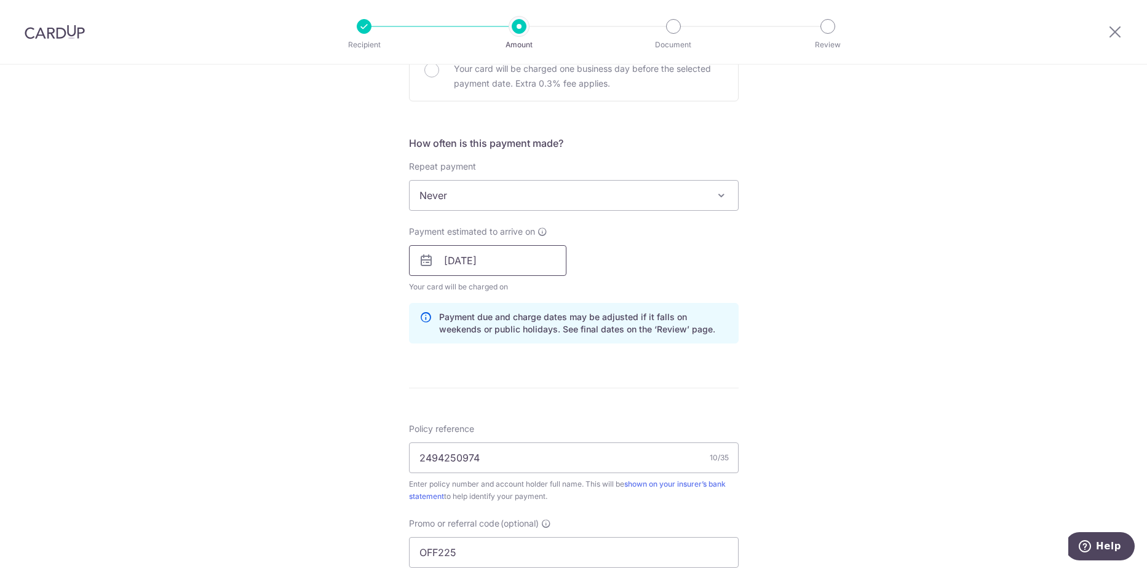
scroll to position [406, 0]
click at [493, 202] on span "Never" at bounding box center [574, 195] width 328 height 30
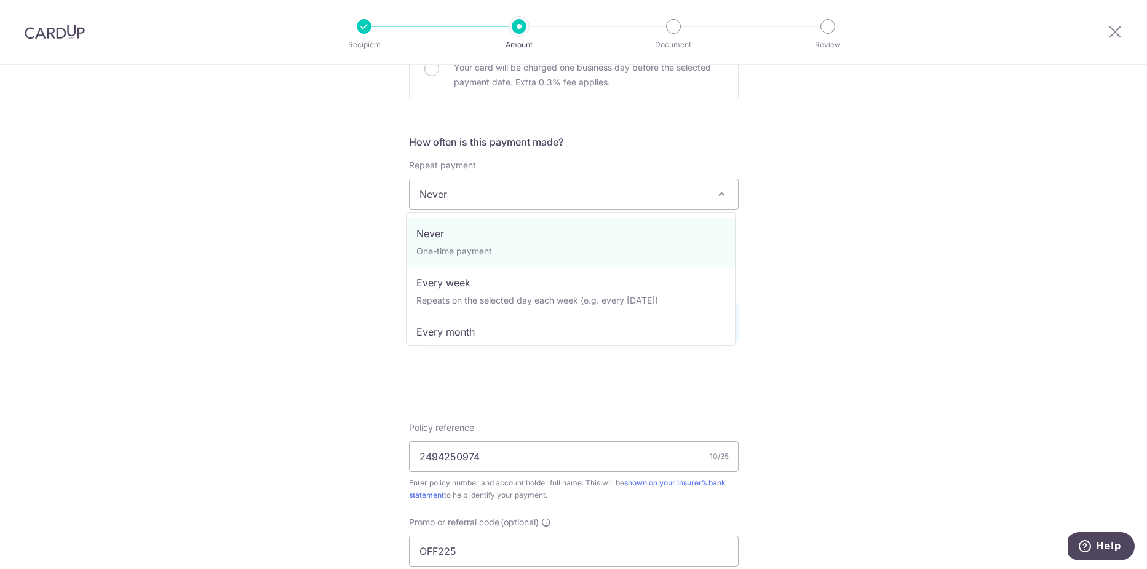
click at [501, 194] on span "Never" at bounding box center [574, 195] width 328 height 30
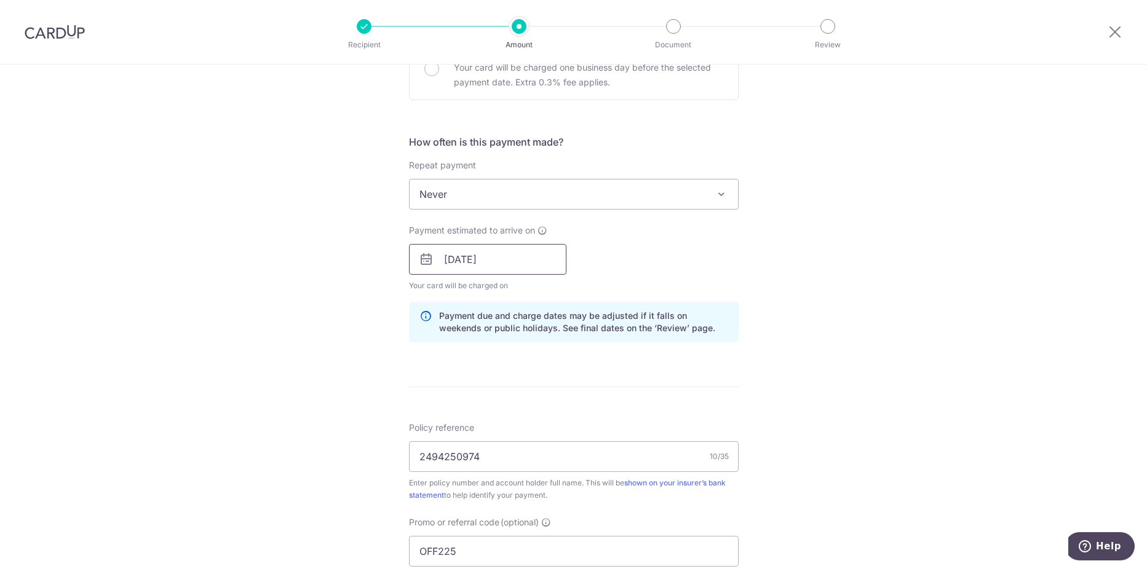
click at [488, 258] on input "[DATE]" at bounding box center [487, 259] width 157 height 31
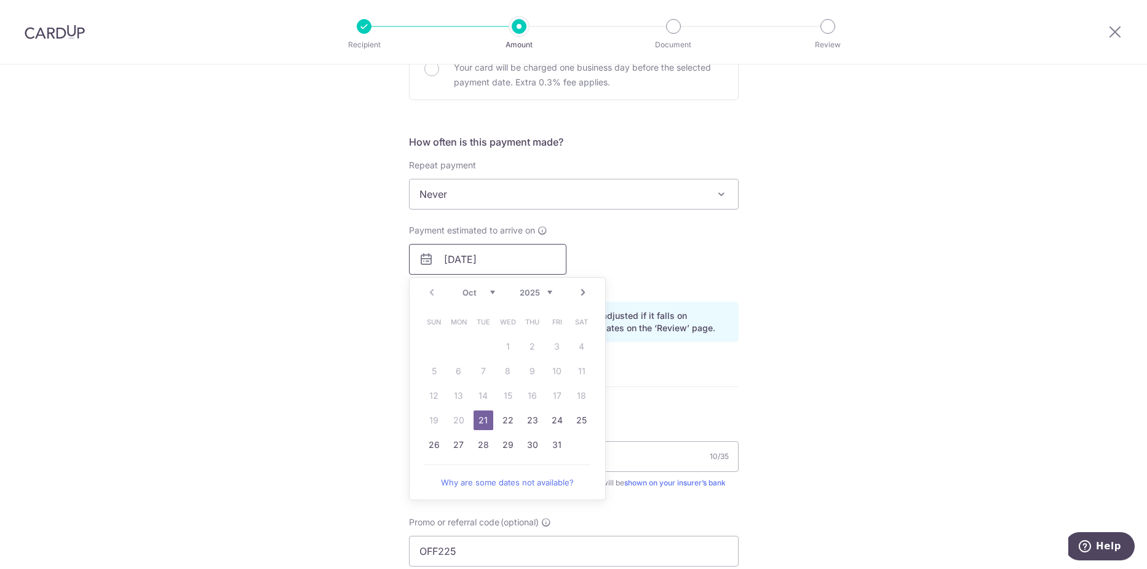
click at [499, 258] on input "[DATE]" at bounding box center [487, 259] width 157 height 31
click at [280, 334] on div "Tell us more about your payment Enter payment amount SGD 450.00 450.00 Select C…" at bounding box center [573, 268] width 1147 height 1218
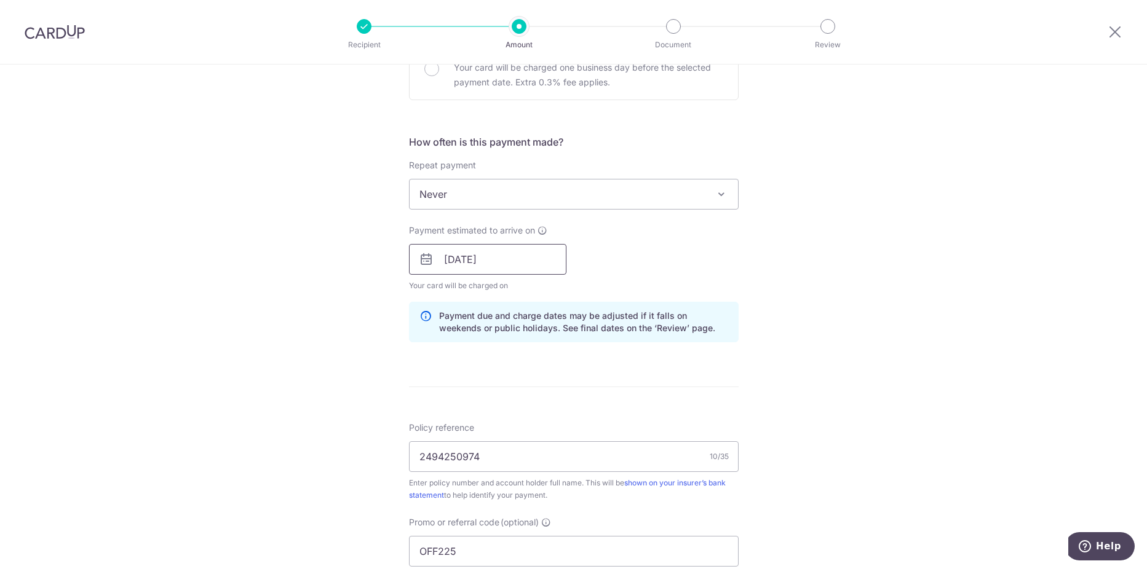
click at [541, 260] on input "[DATE]" at bounding box center [487, 259] width 157 height 31
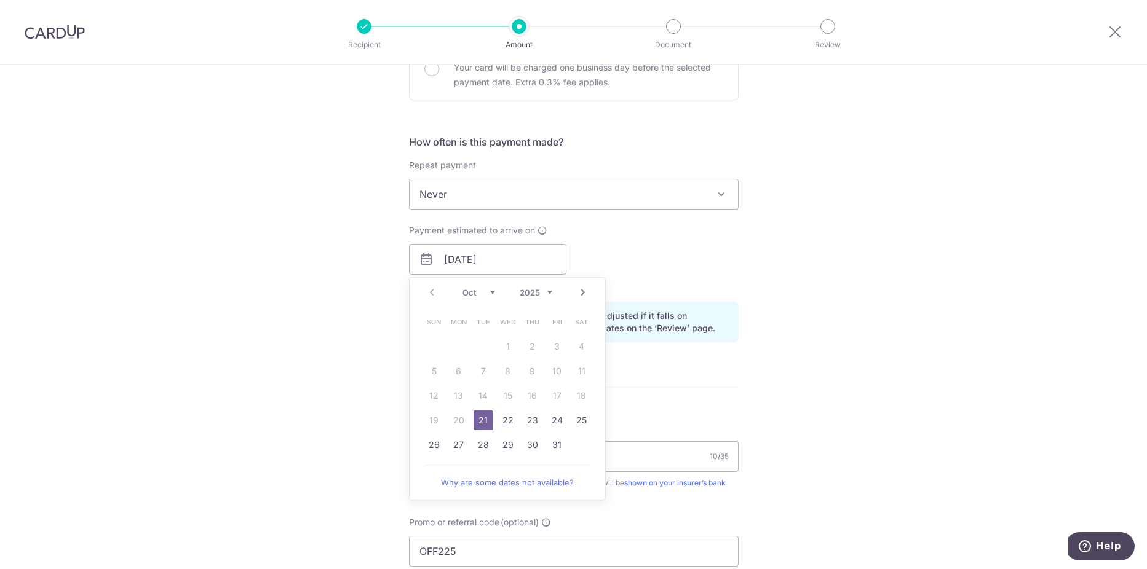
click at [536, 221] on div "How often is this payment made? Repeat payment Never Every week Every month Eve…" at bounding box center [574, 244] width 330 height 218
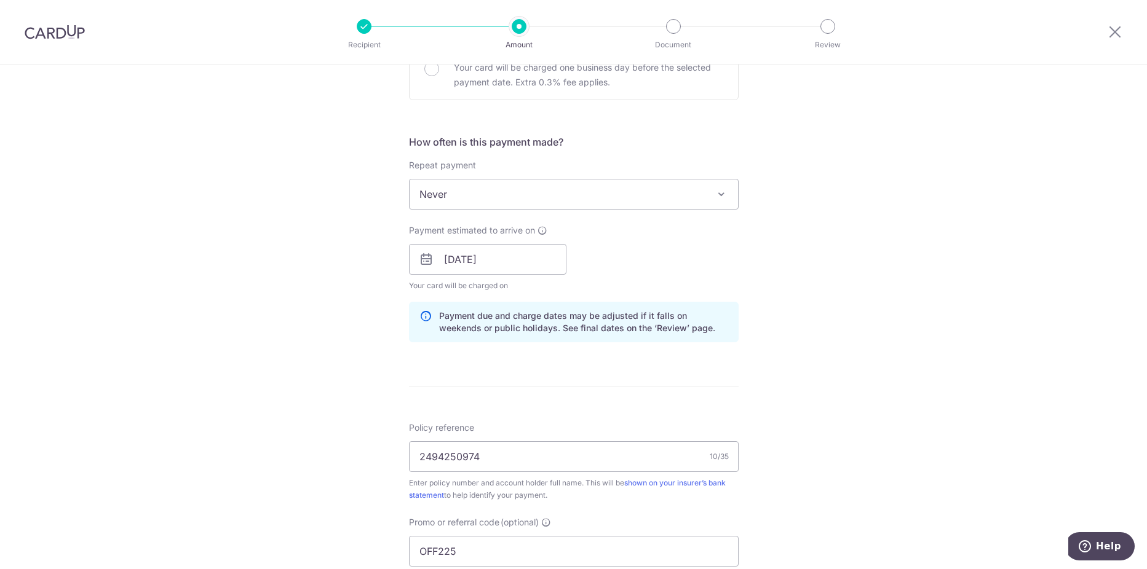
click at [720, 240] on div "Payment estimated to arrive on [DATE] Prev Next Oct Nov [DATE] 2026 2027 2028 2…" at bounding box center [574, 258] width 344 height 68
click at [426, 259] on icon at bounding box center [426, 259] width 15 height 15
click at [435, 260] on input "[DATE]" at bounding box center [487, 259] width 157 height 31
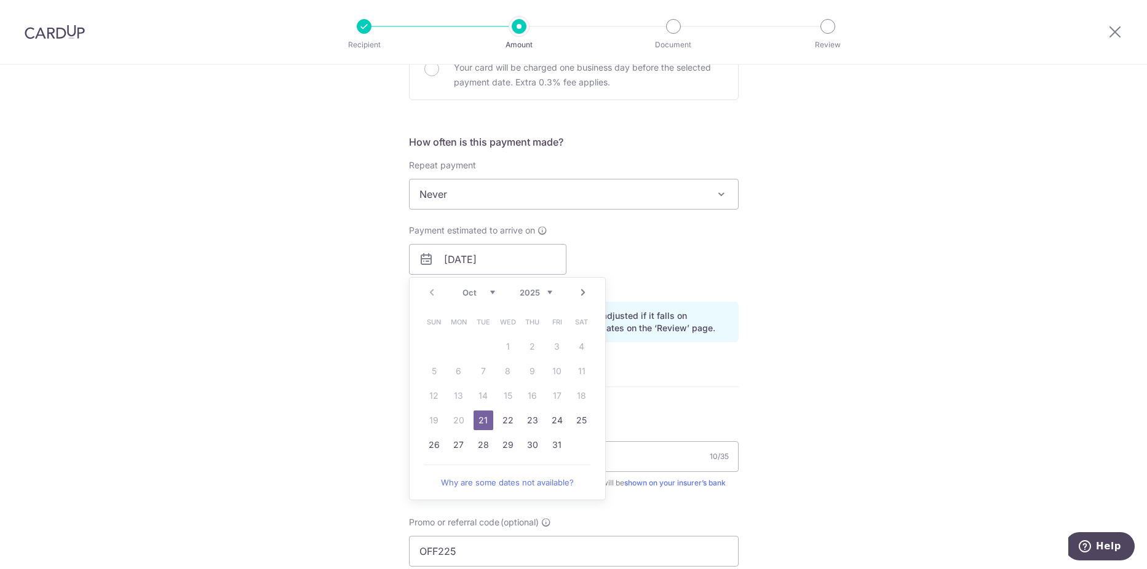
click at [265, 365] on div "Tell us more about your payment Enter payment amount SGD 450.00 450.00 Select C…" at bounding box center [573, 268] width 1147 height 1218
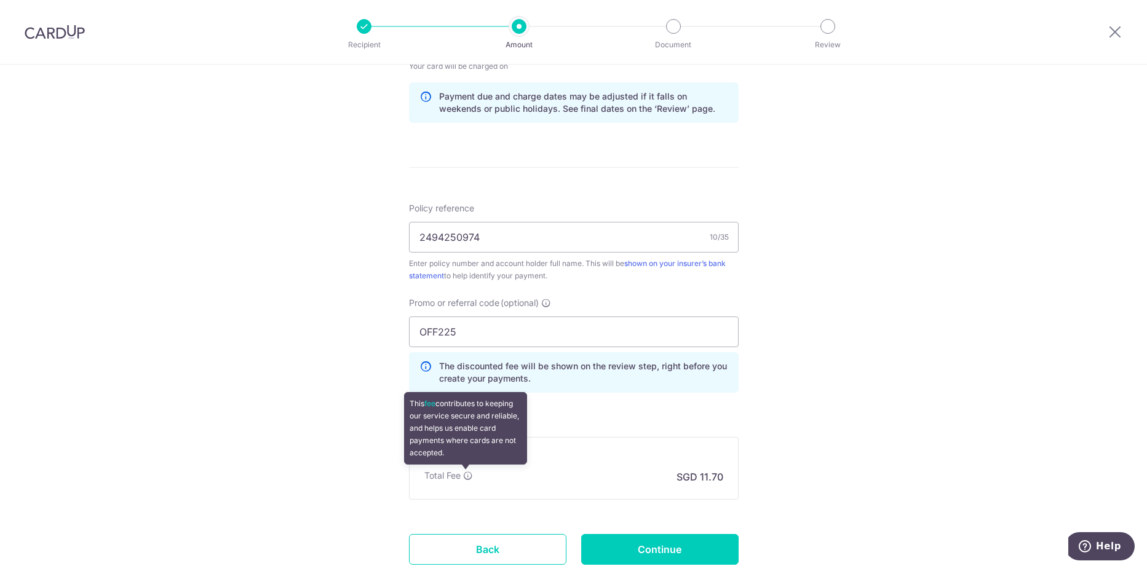
scroll to position [713, 0]
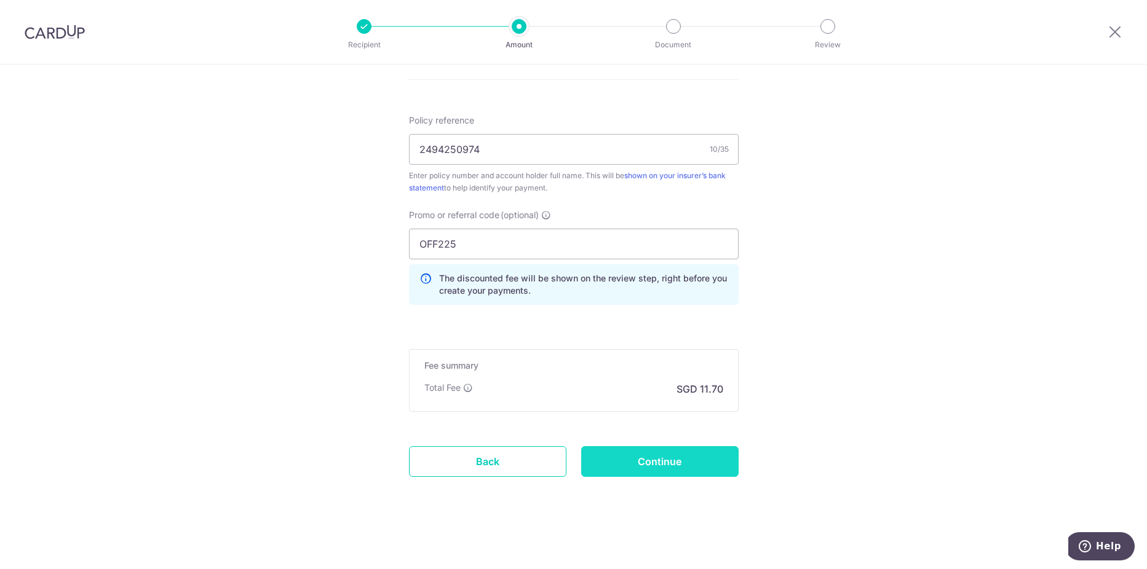
click at [655, 472] on input "Continue" at bounding box center [659, 461] width 157 height 31
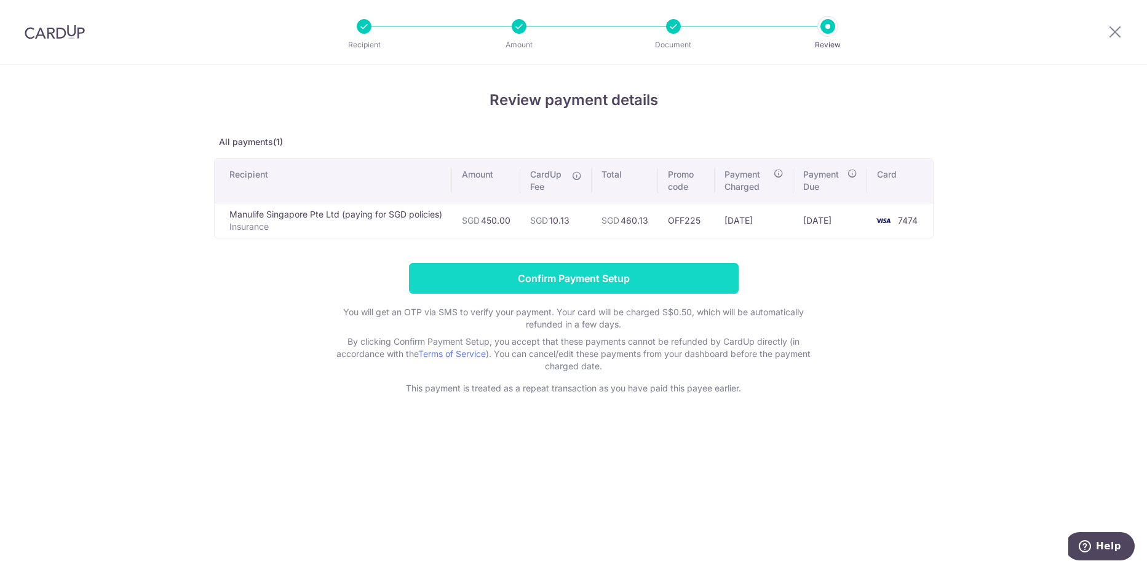
click at [559, 272] on input "Confirm Payment Setup" at bounding box center [574, 278] width 330 height 31
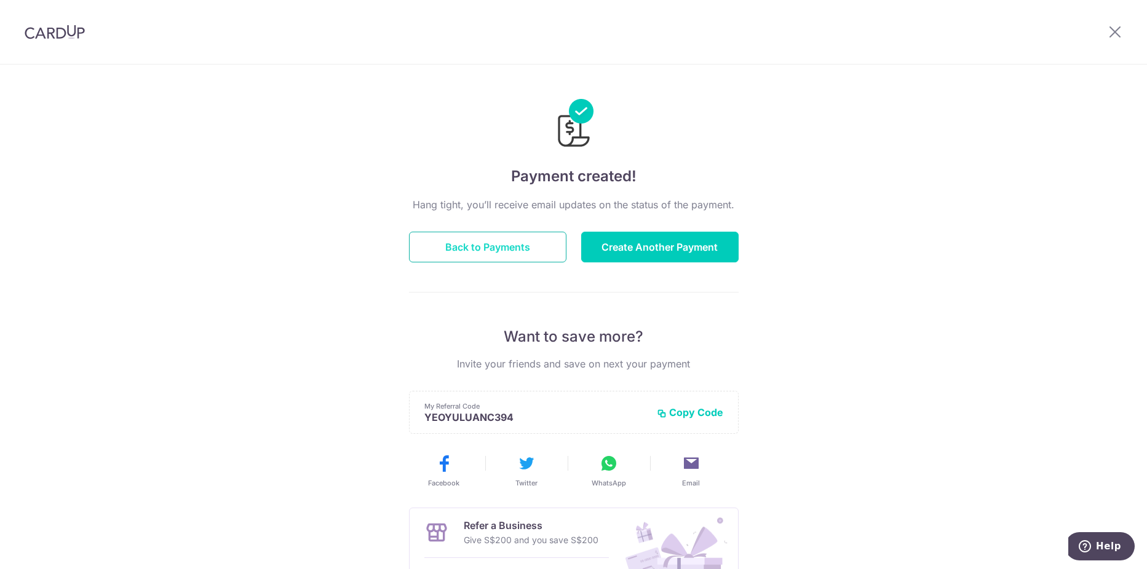
click at [510, 252] on button "Back to Payments" at bounding box center [487, 247] width 157 height 31
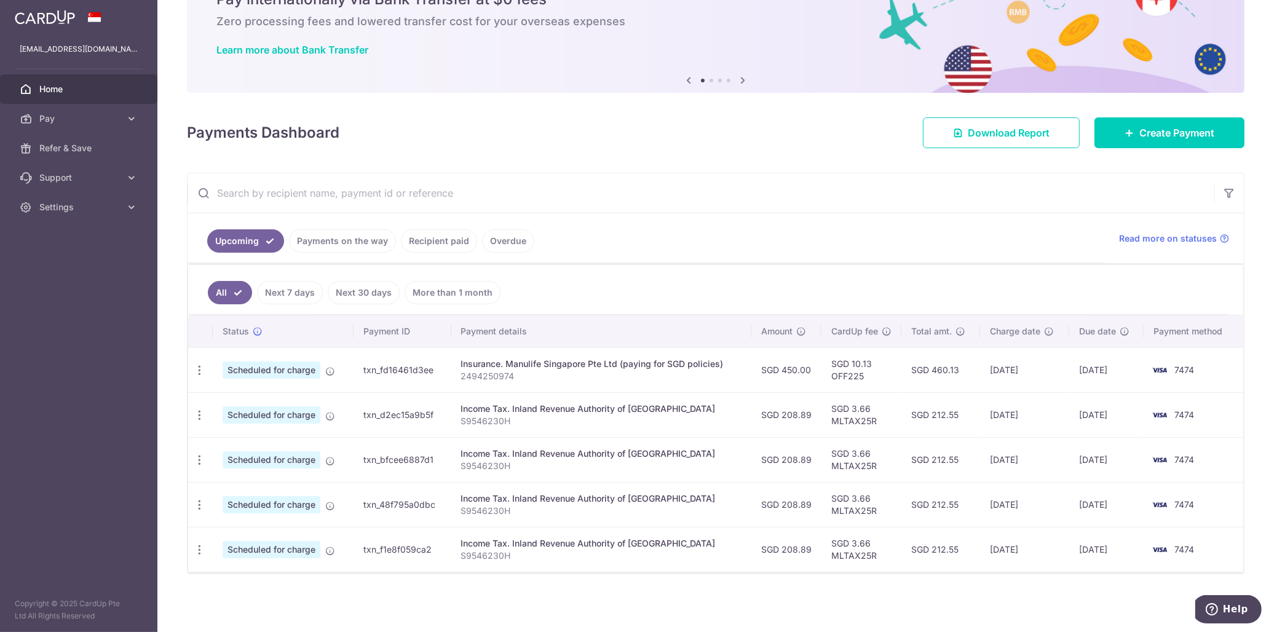
scroll to position [50, 0]
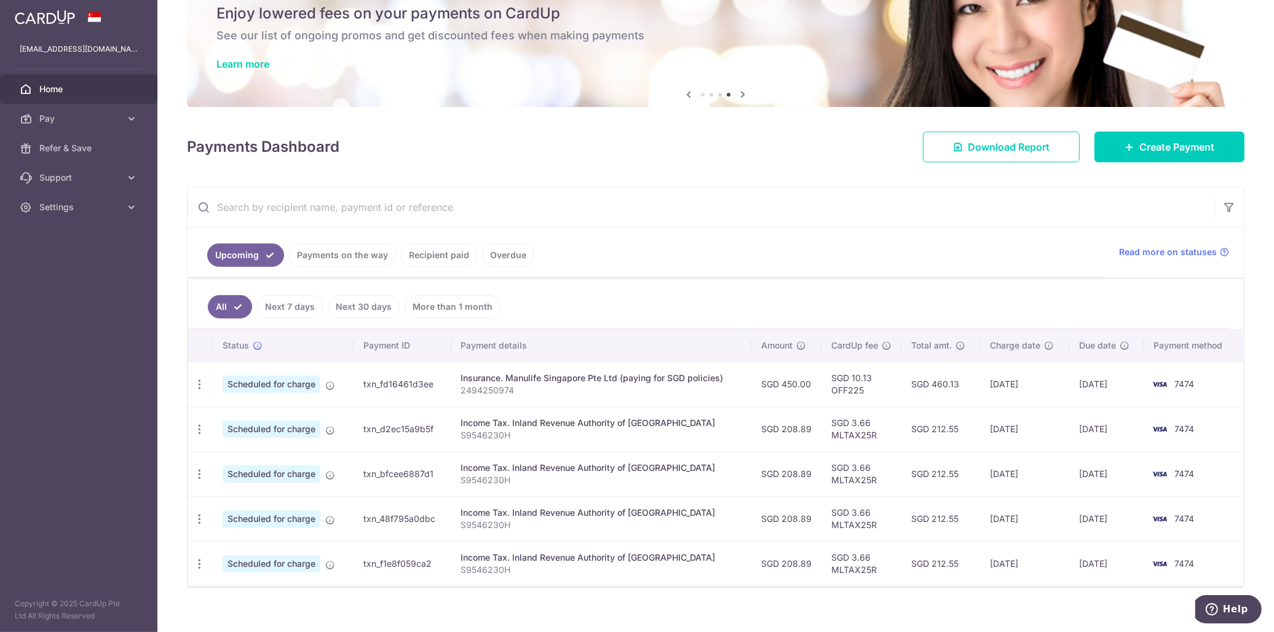
click at [1127, 386] on td "21/10/2025" at bounding box center [1106, 384] width 74 height 45
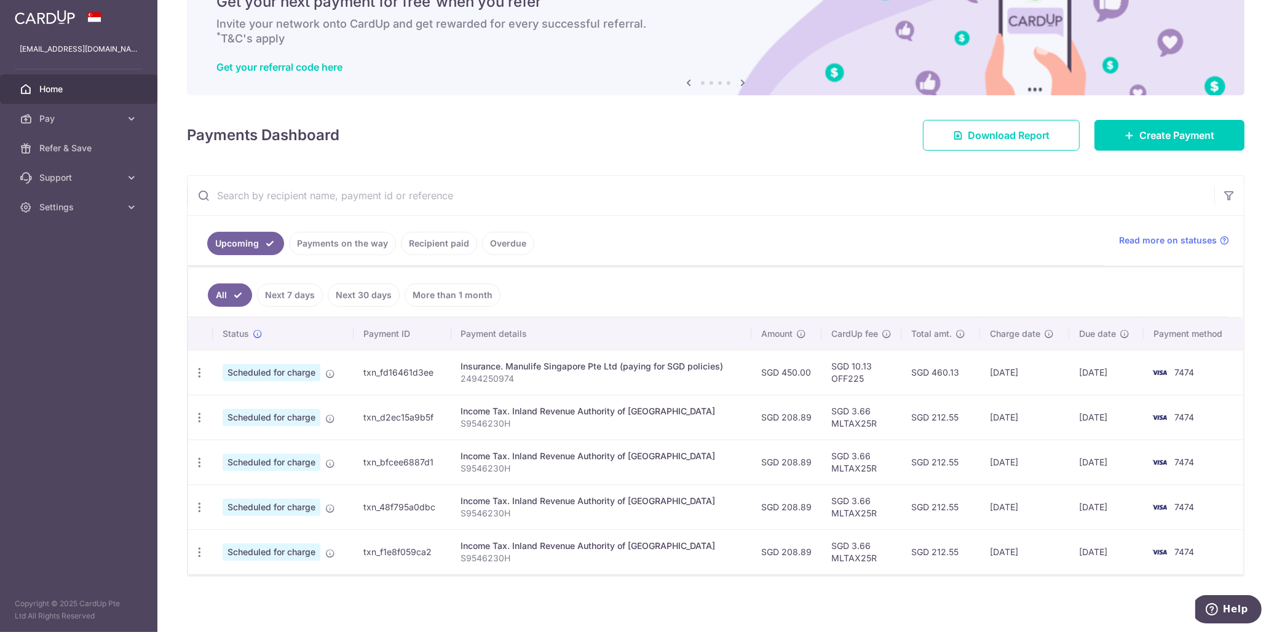
scroll to position [65, 0]
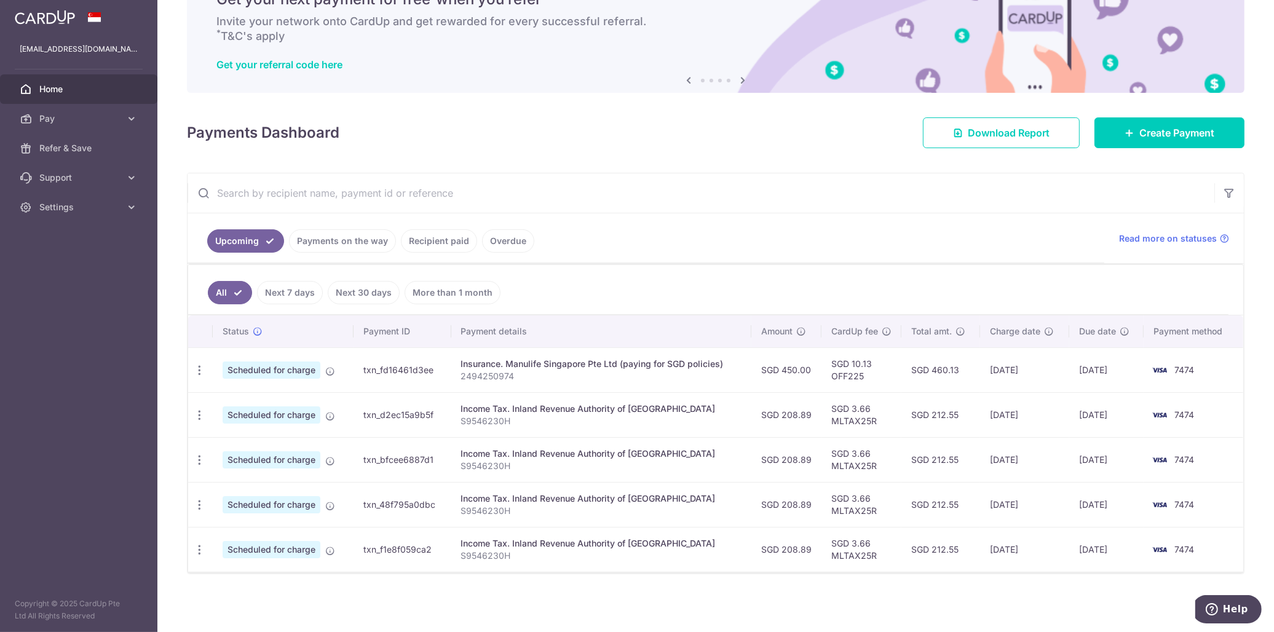
click at [865, 289] on ul "All Next 7 days Next 30 days More than 1 month" at bounding box center [708, 290] width 1041 height 50
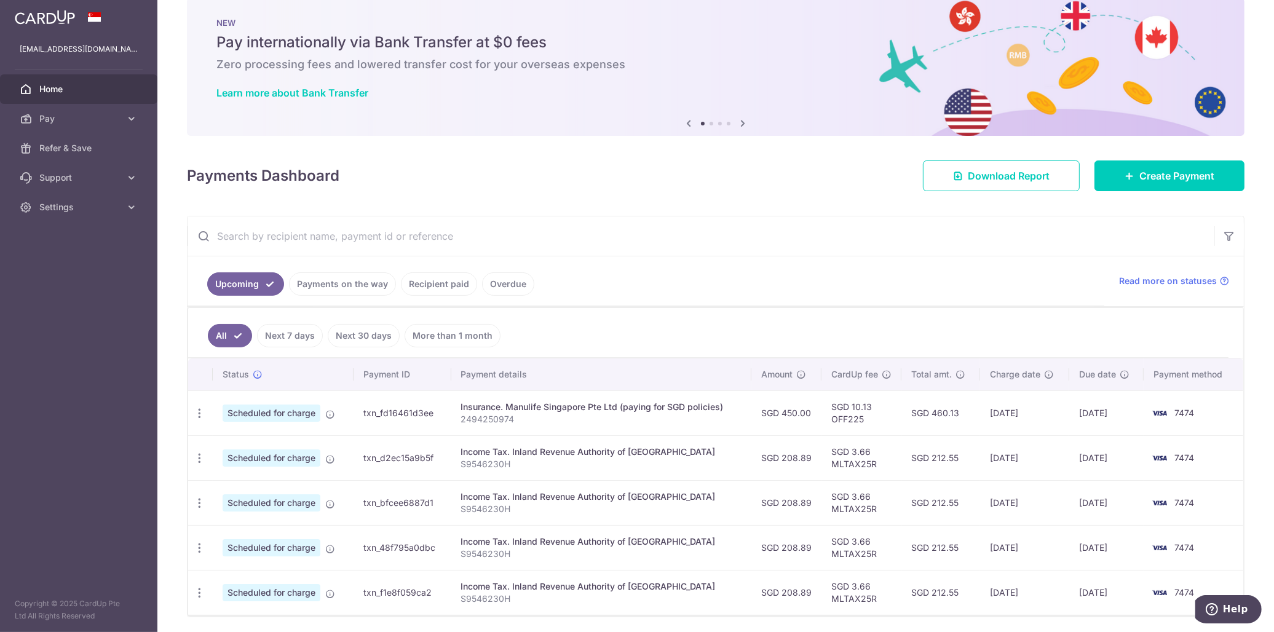
scroll to position [0, 0]
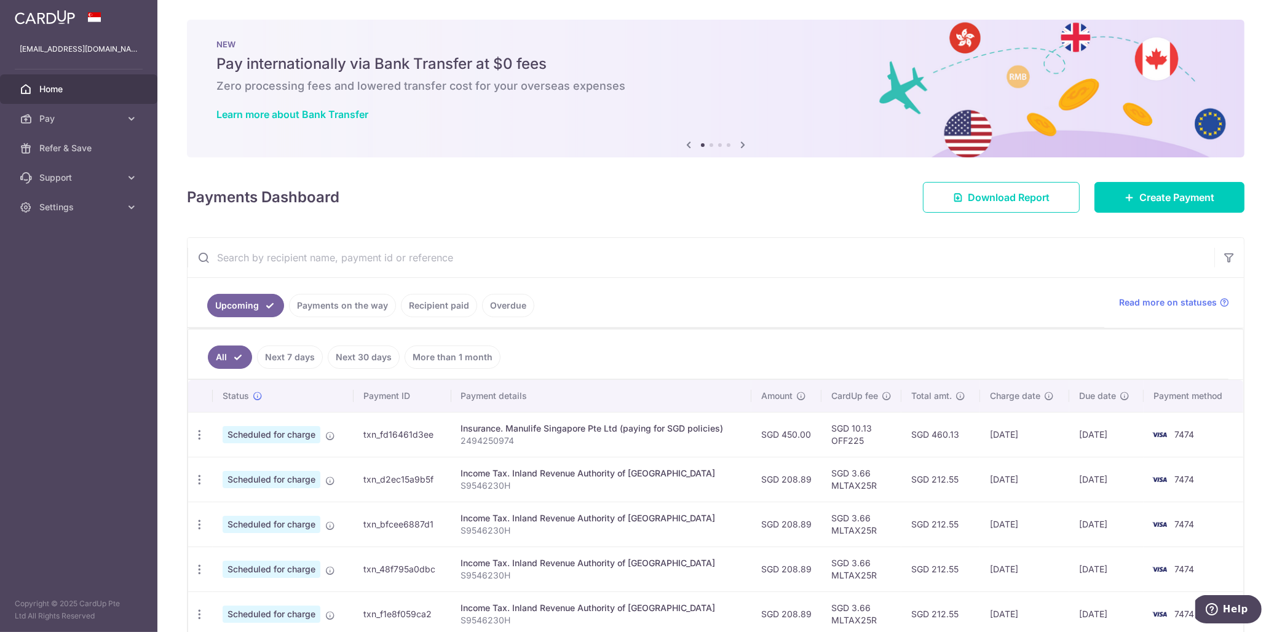
drag, startPoint x: 360, startPoint y: 304, endPoint x: 387, endPoint y: 318, distance: 30.3
click at [360, 304] on link "Payments on the way" at bounding box center [342, 305] width 107 height 23
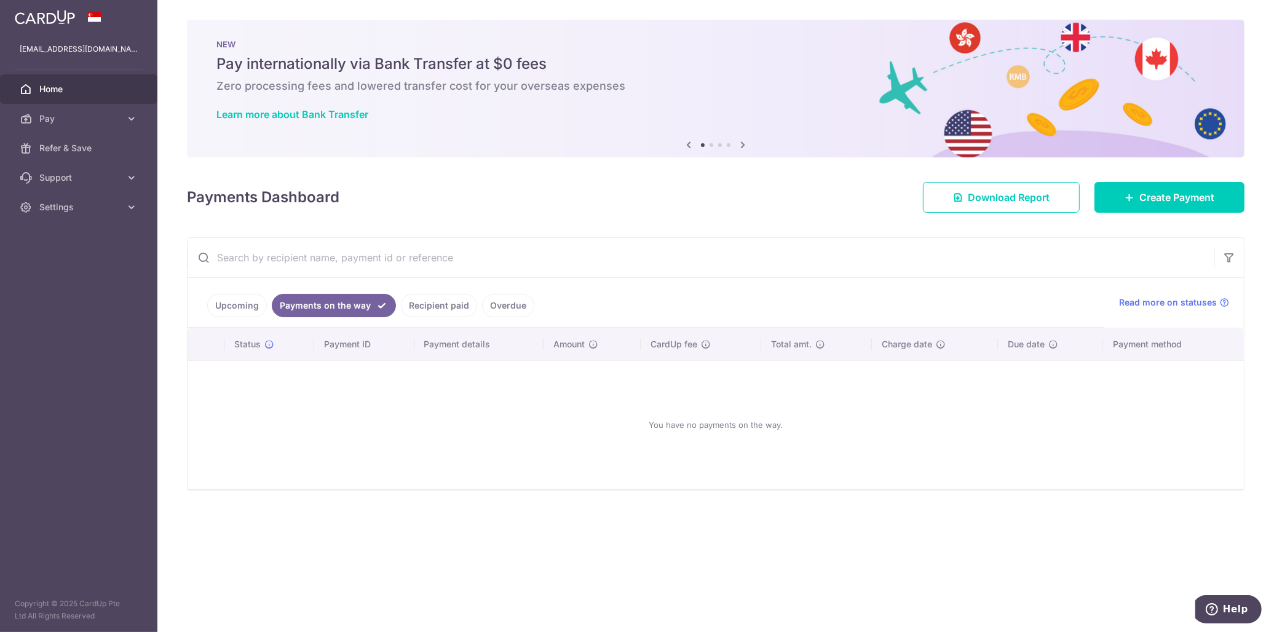
click at [240, 306] on link "Upcoming" at bounding box center [237, 305] width 60 height 23
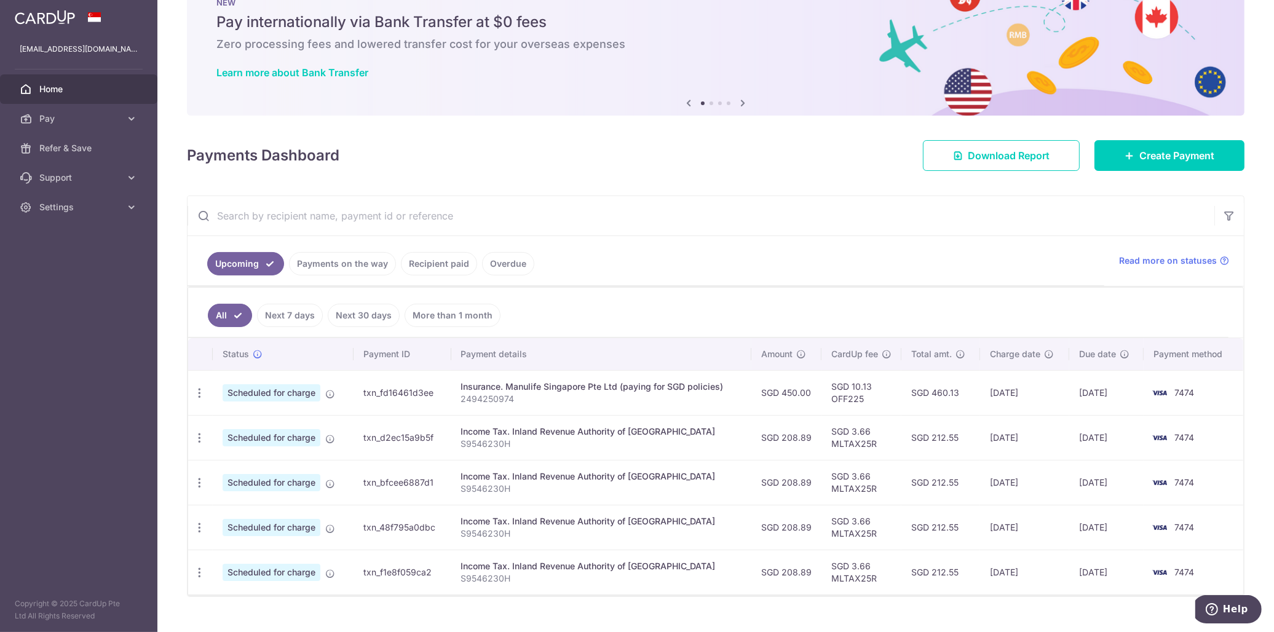
scroll to position [65, 0]
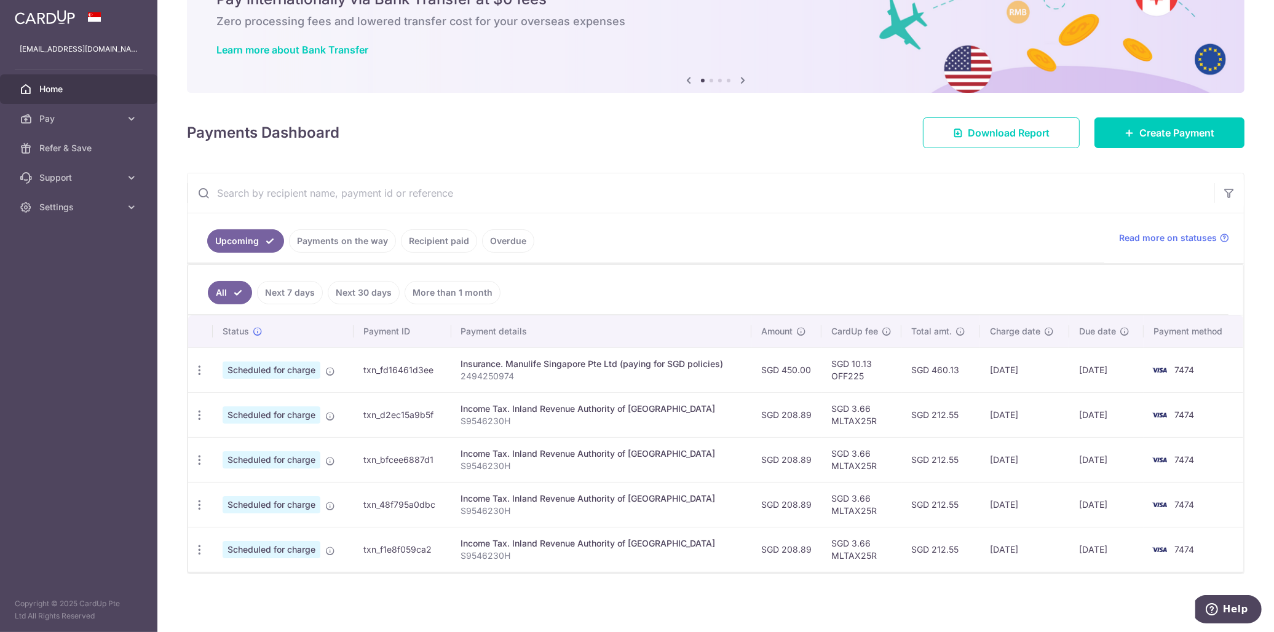
click at [425, 226] on ul "Upcoming Payments on the way Recipient paid Overdue" at bounding box center [646, 238] width 917 height 50
click at [420, 232] on link "Recipient paid" at bounding box center [439, 240] width 76 height 23
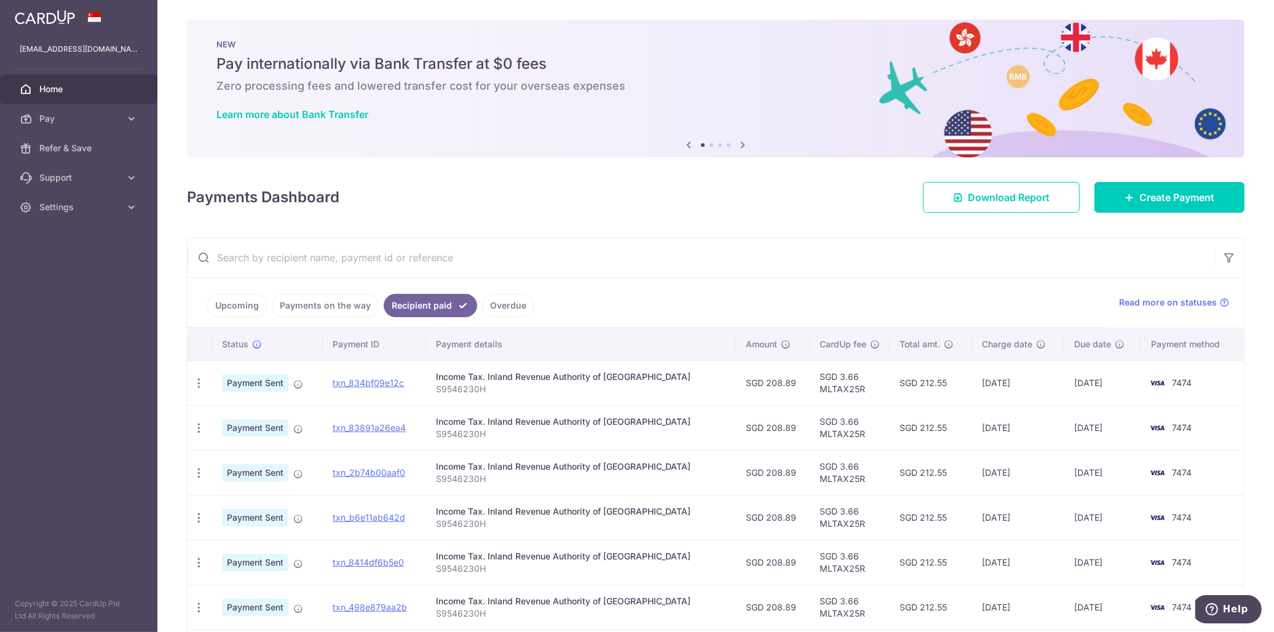
click at [242, 312] on link "Upcoming" at bounding box center [237, 305] width 60 height 23
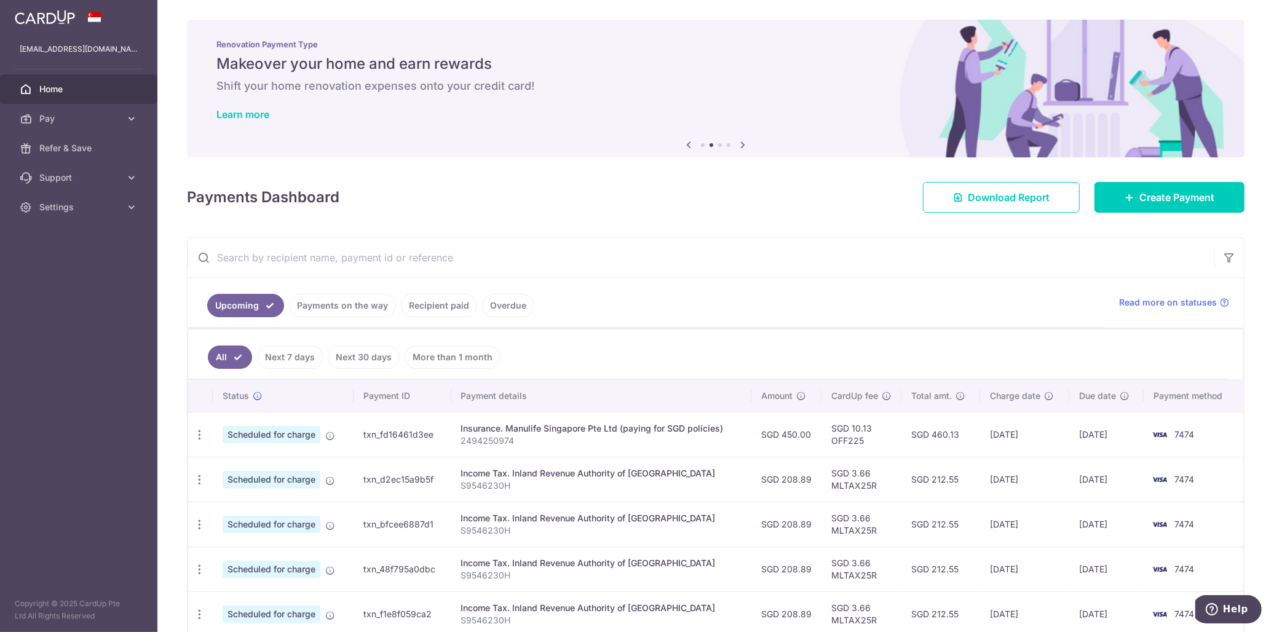
drag, startPoint x: 580, startPoint y: 148, endPoint x: 803, endPoint y: 15, distance: 259.2
click at [580, 148] on img at bounding box center [716, 89] width 1058 height 138
